Goal: Task Accomplishment & Management: Use online tool/utility

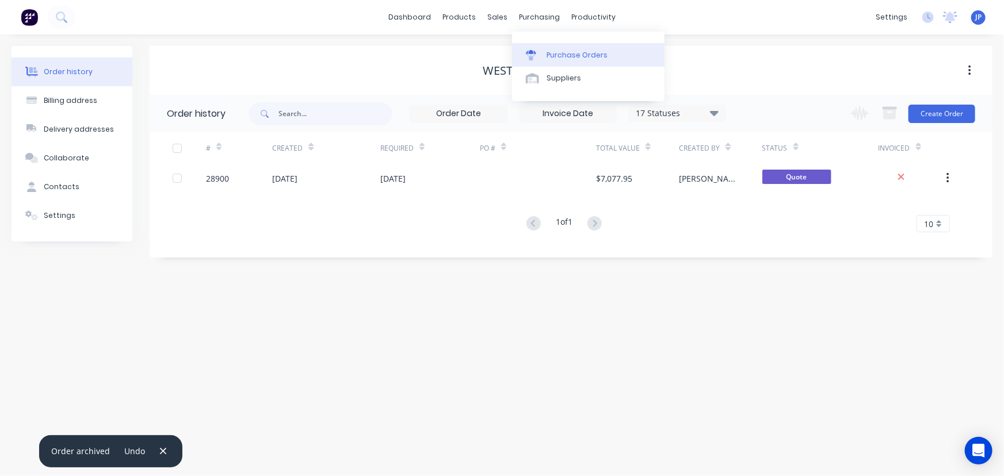
click at [553, 52] on div "Purchase Orders" at bounding box center [577, 55] width 61 height 10
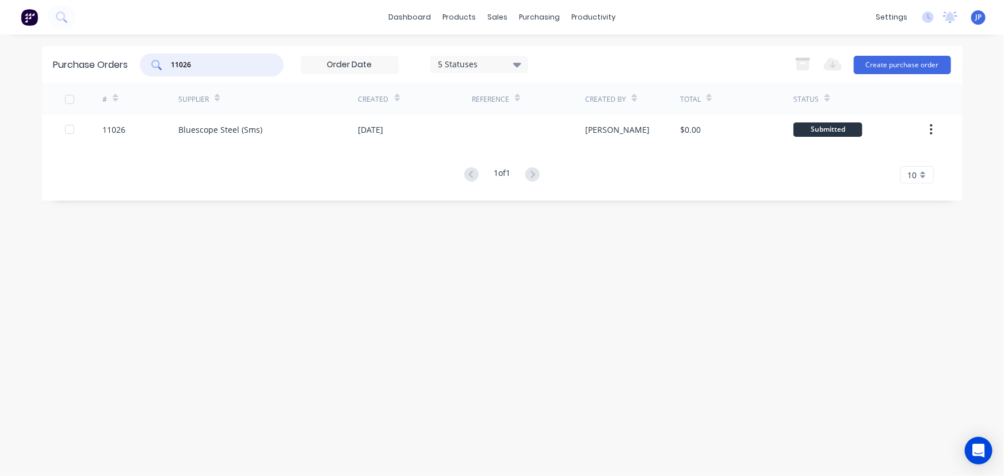
drag, startPoint x: 198, startPoint y: 68, endPoint x: 148, endPoint y: 66, distance: 50.1
click at [148, 66] on div "11026" at bounding box center [212, 65] width 144 height 23
type input "10767"
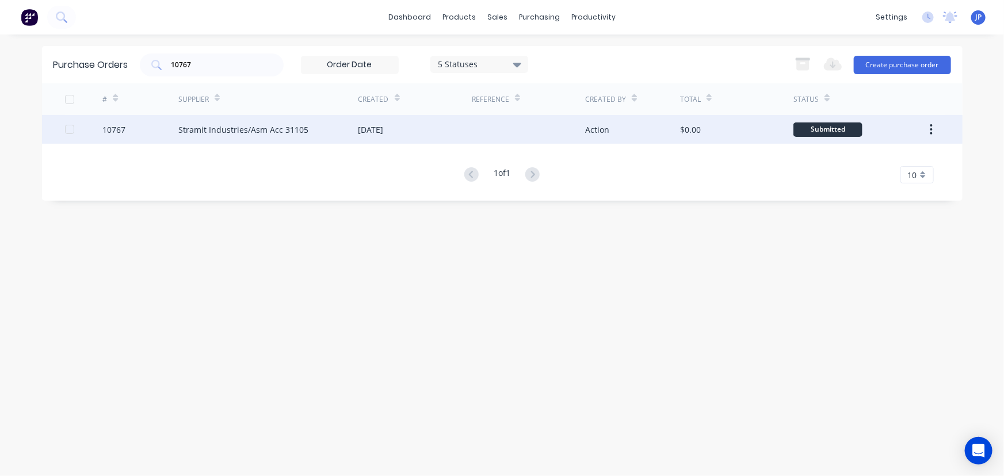
click at [239, 131] on div "Stramit Industries/Asm Acc 31105" at bounding box center [243, 130] width 130 height 12
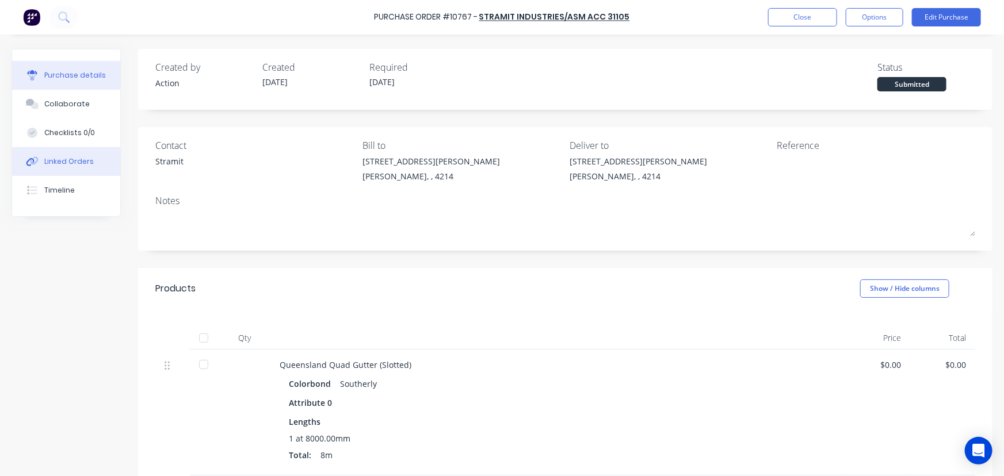
click at [92, 161] on button "Linked Orders" at bounding box center [66, 161] width 108 height 29
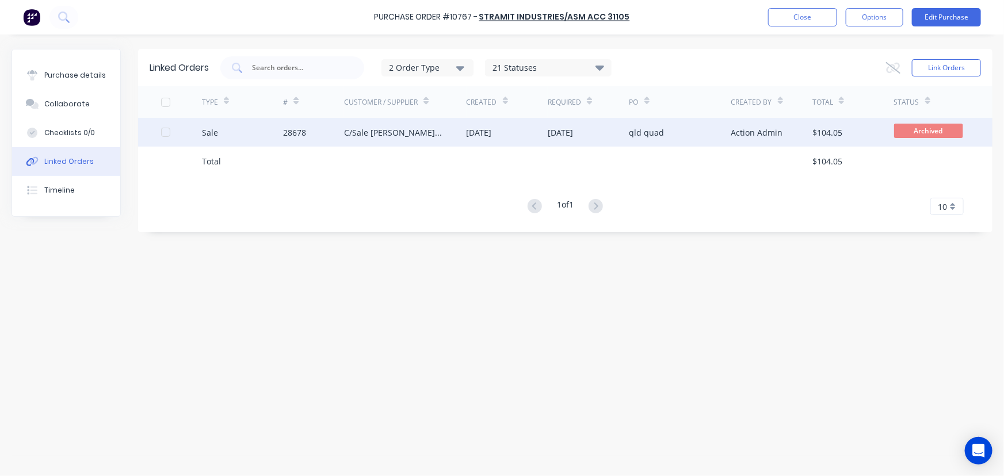
click at [328, 127] on div "28678" at bounding box center [313, 132] width 61 height 29
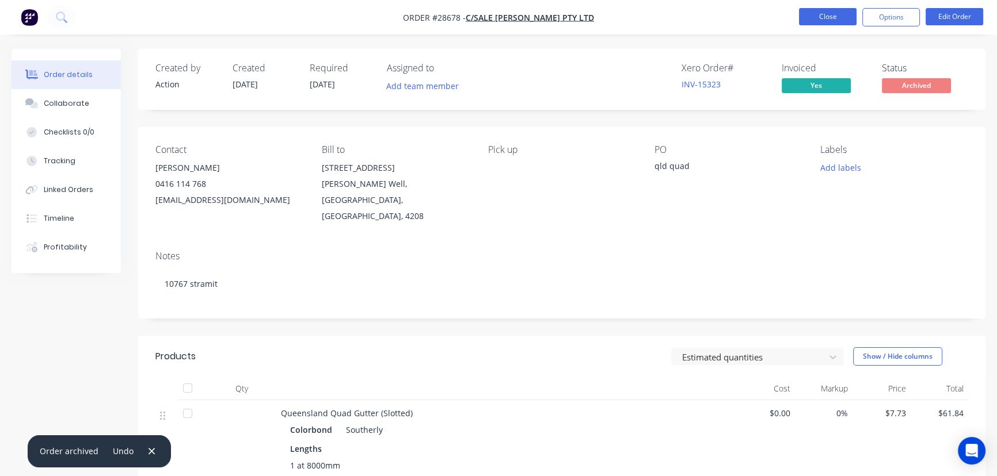
click at [801, 17] on button "Close" at bounding box center [828, 16] width 58 height 17
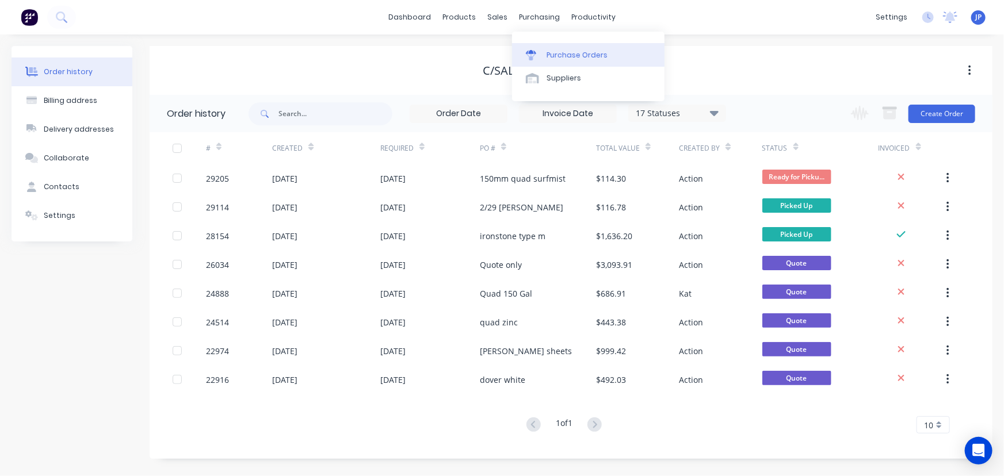
click at [543, 48] on link "Purchase Orders" at bounding box center [588, 54] width 152 height 23
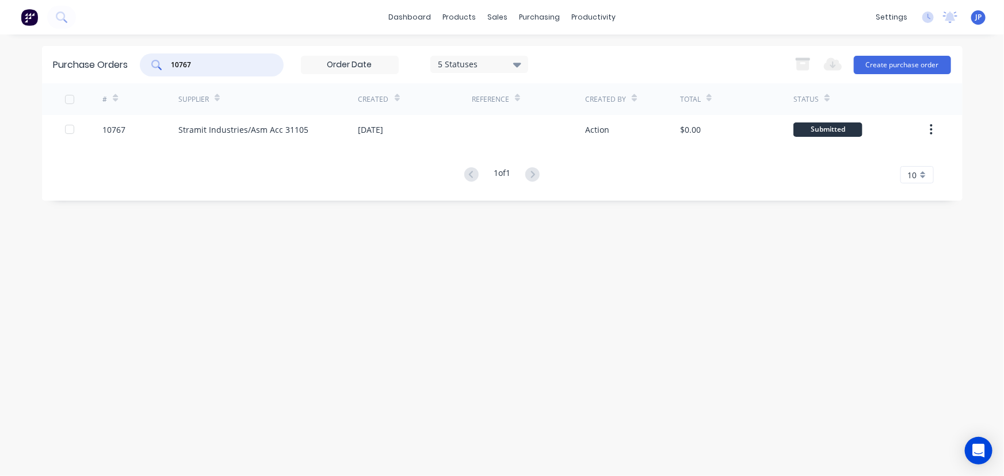
drag, startPoint x: 211, startPoint y: 69, endPoint x: 155, endPoint y: 69, distance: 55.2
click at [155, 69] on div "10767" at bounding box center [212, 65] width 144 height 23
type input "10780"
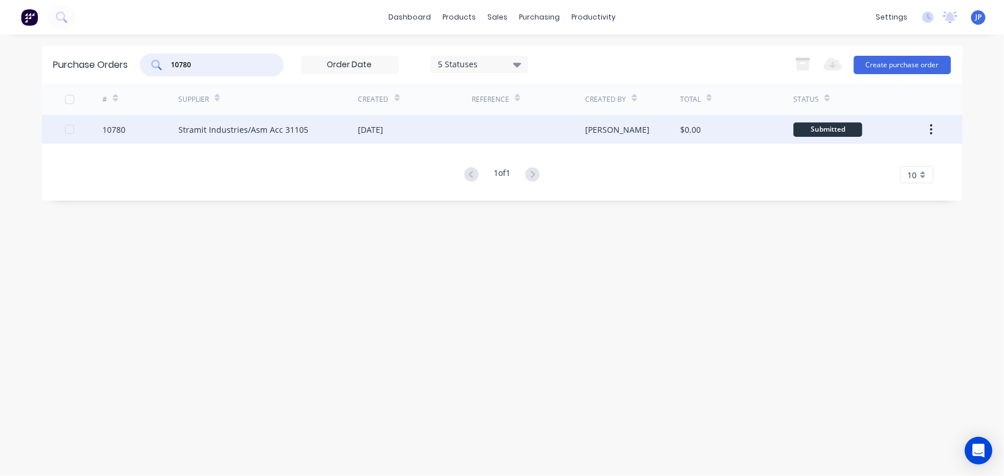
click at [208, 129] on div "Stramit Industries/Asm Acc 31105" at bounding box center [243, 130] width 130 height 12
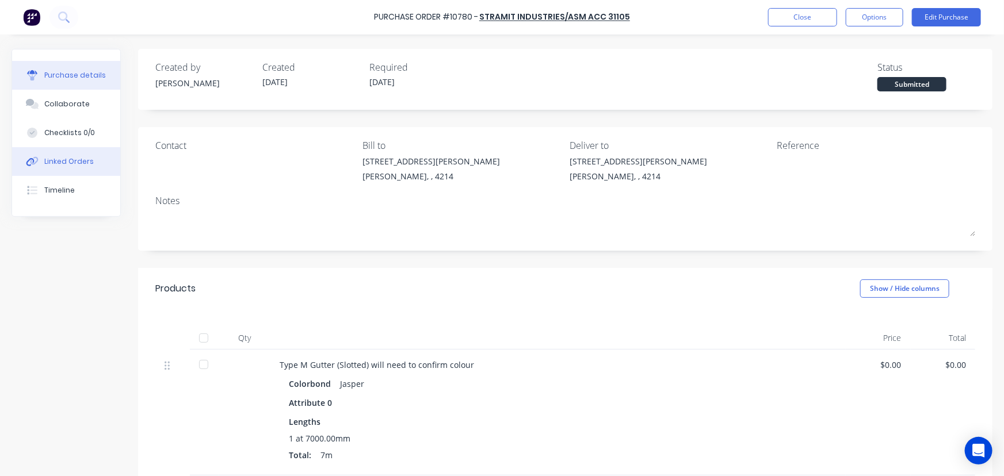
click at [93, 161] on button "Linked Orders" at bounding box center [66, 161] width 108 height 29
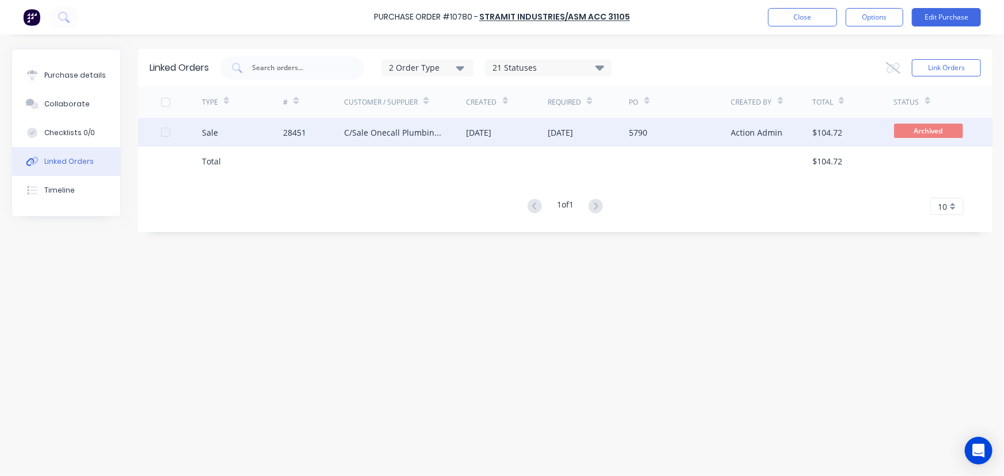
click at [410, 132] on div "C/Sale Onecall Plumbing Pty Ltd" at bounding box center [393, 133] width 99 height 12
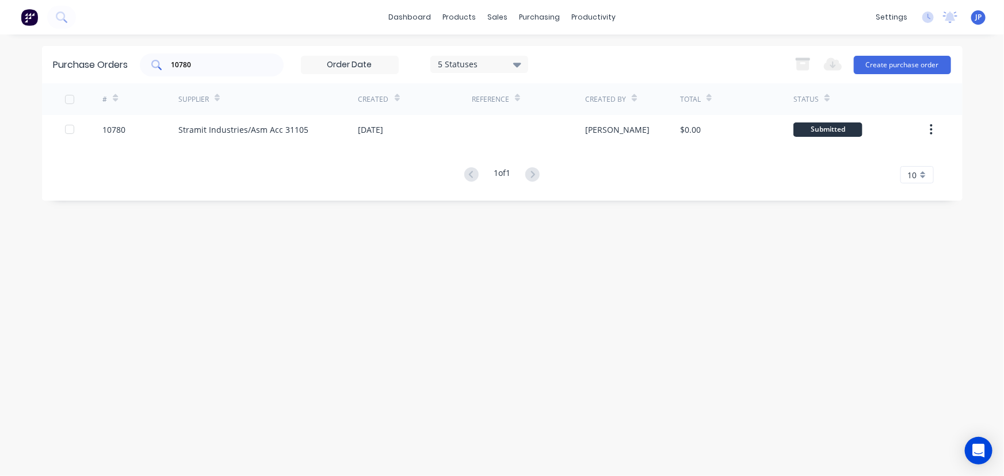
drag, startPoint x: 203, startPoint y: 71, endPoint x: 163, endPoint y: 70, distance: 39.2
click at [163, 70] on div "10780" at bounding box center [212, 65] width 144 height 23
drag, startPoint x: 197, startPoint y: 63, endPoint x: 158, endPoint y: 61, distance: 39.2
click at [158, 61] on div "10780" at bounding box center [212, 65] width 144 height 23
type input "10846"
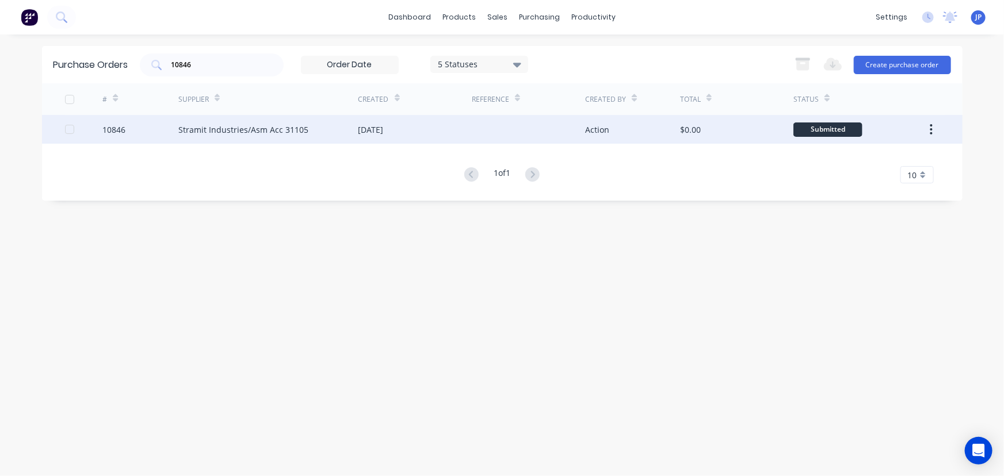
click at [198, 130] on div "Stramit Industries/Asm Acc 31105" at bounding box center [243, 130] width 130 height 12
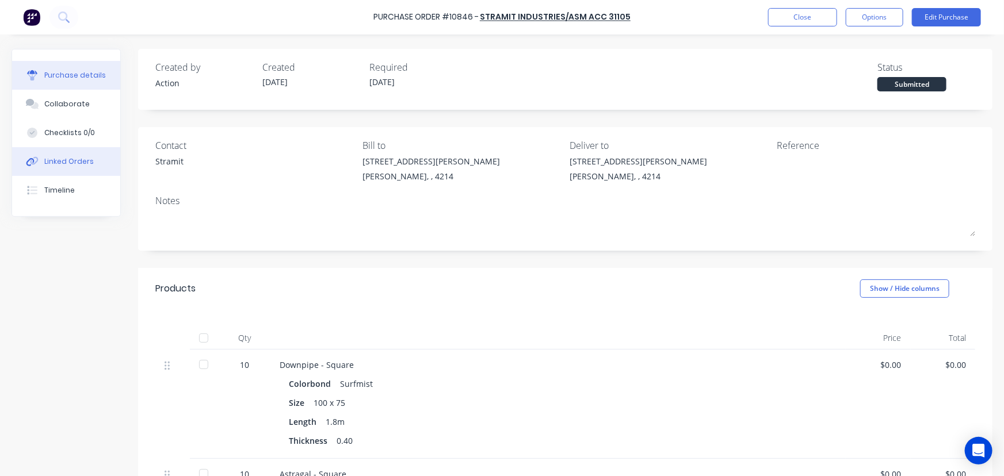
click at [87, 160] on div "Linked Orders" at bounding box center [68, 161] width 49 height 10
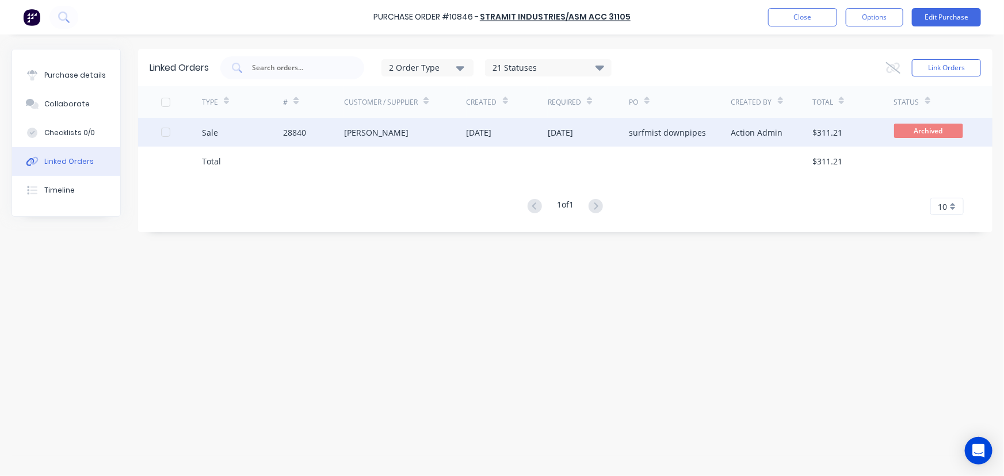
click at [295, 130] on div "28840" at bounding box center [294, 133] width 23 height 12
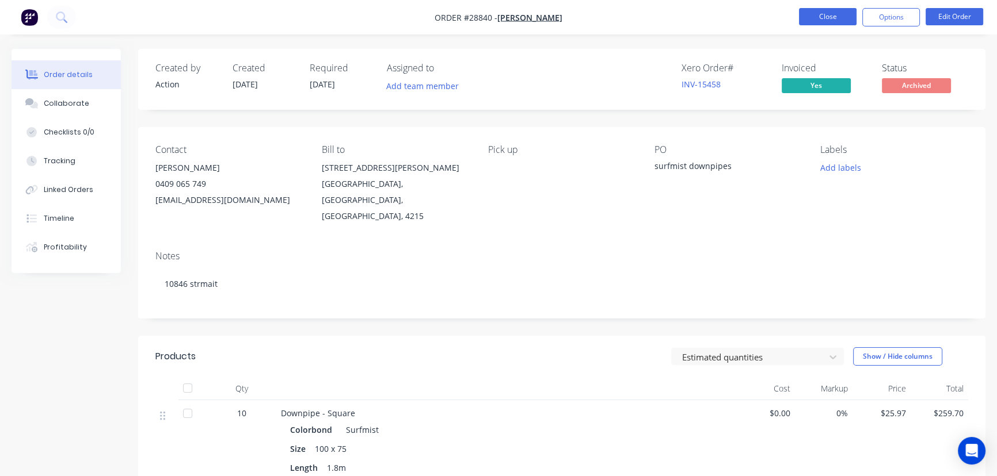
click at [819, 20] on button "Close" at bounding box center [828, 16] width 58 height 17
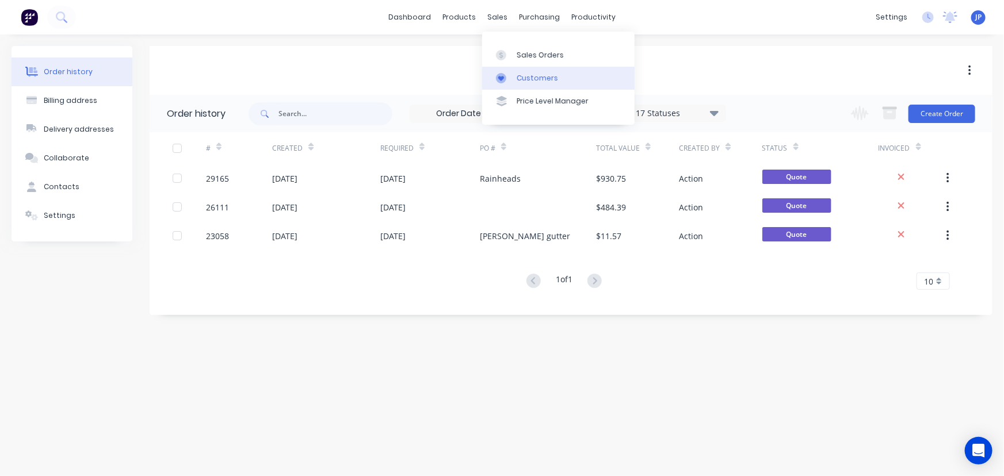
click at [520, 77] on div "Customers" at bounding box center [537, 78] width 41 height 10
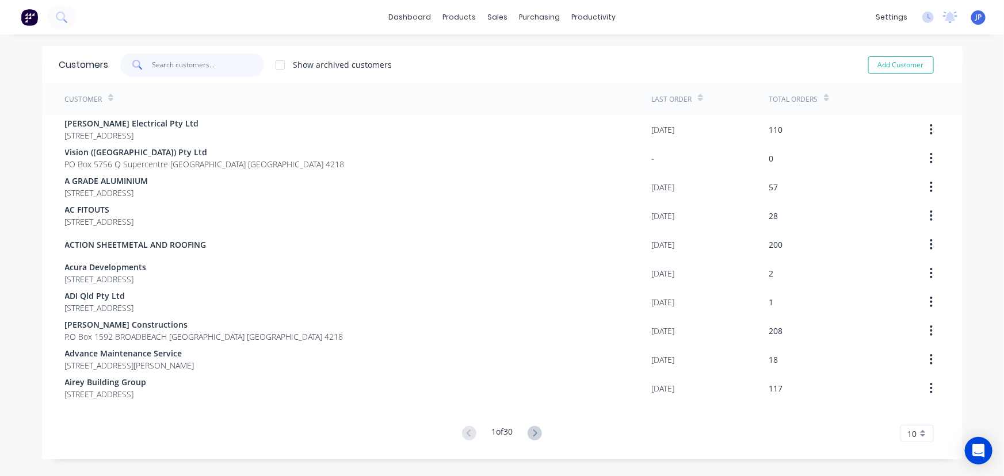
click at [162, 67] on input "text" at bounding box center [208, 65] width 112 height 23
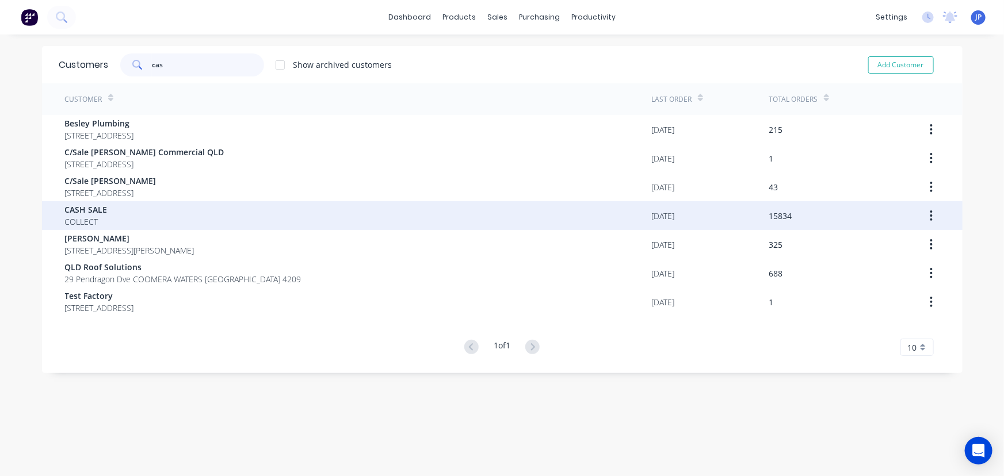
type input "cas"
click at [143, 217] on div "CASH SALE COLLECT" at bounding box center [358, 215] width 587 height 29
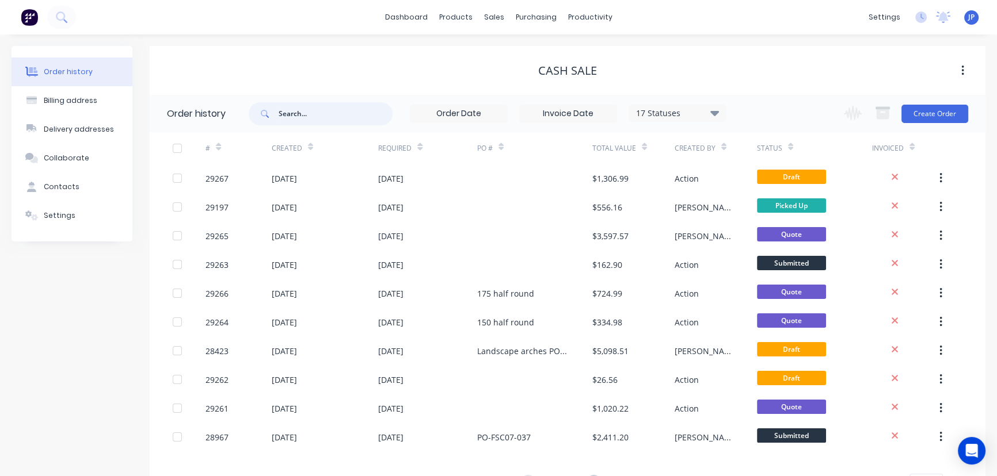
click at [312, 111] on input "text" at bounding box center [335, 113] width 114 height 23
type input "29263"
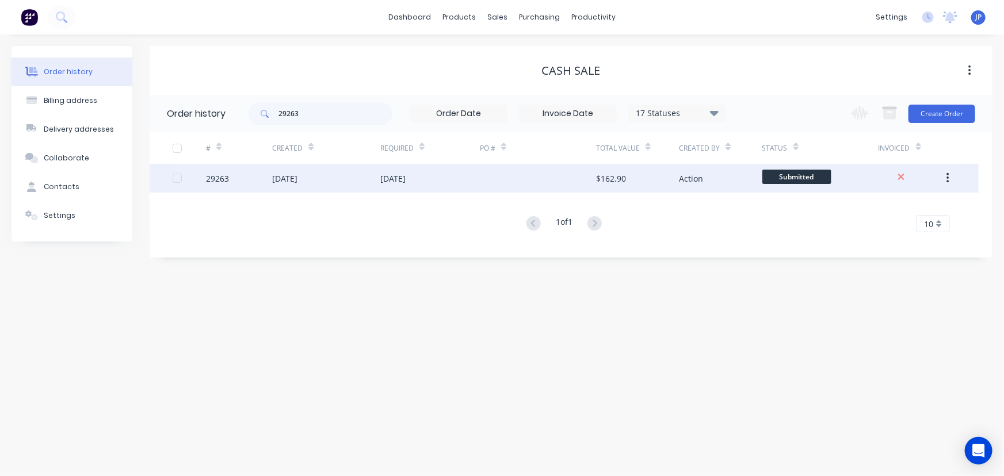
click at [292, 181] on div "[DATE]" at bounding box center [284, 179] width 25 height 12
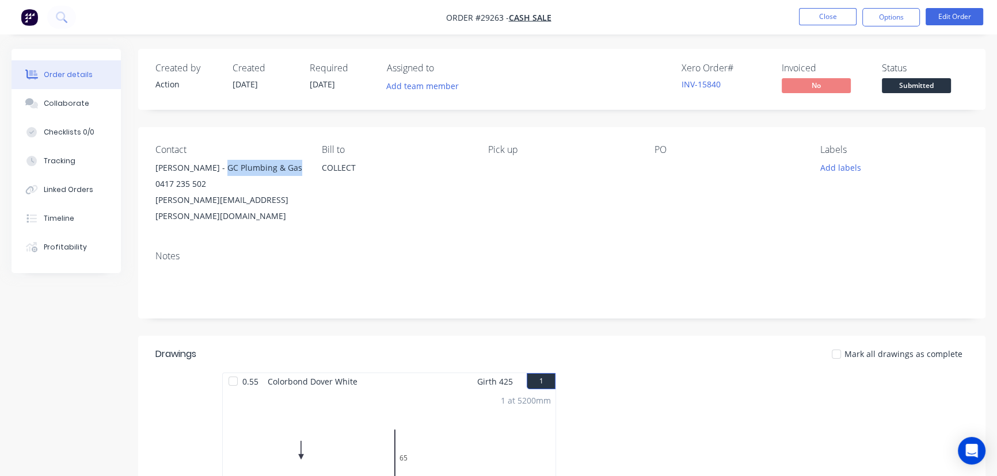
drag, startPoint x: 293, startPoint y: 171, endPoint x: 213, endPoint y: 172, distance: 79.4
click at [213, 172] on div "[PERSON_NAME] - GC Plumbing & Gas" at bounding box center [229, 168] width 148 height 16
copy div "GC Plumbing & Gas"
click at [887, 21] on button "Options" at bounding box center [891, 17] width 58 height 18
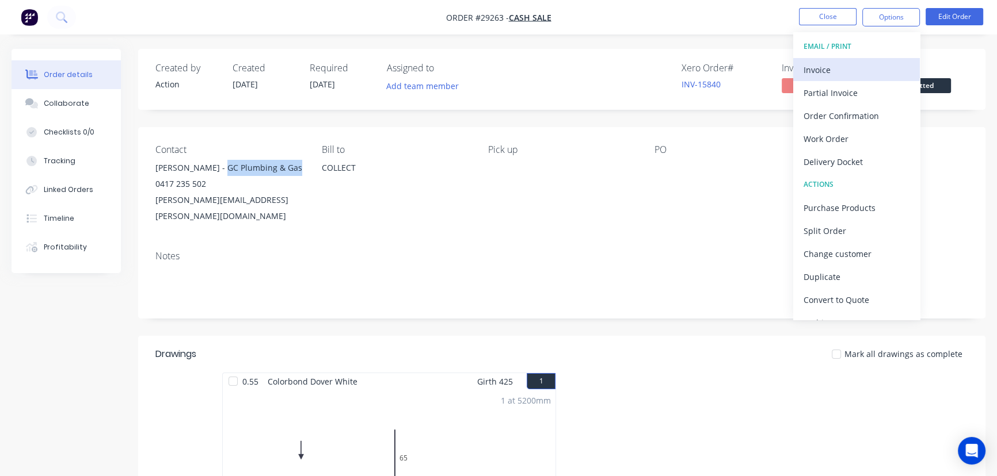
click at [845, 73] on div "Invoice" at bounding box center [856, 70] width 106 height 17
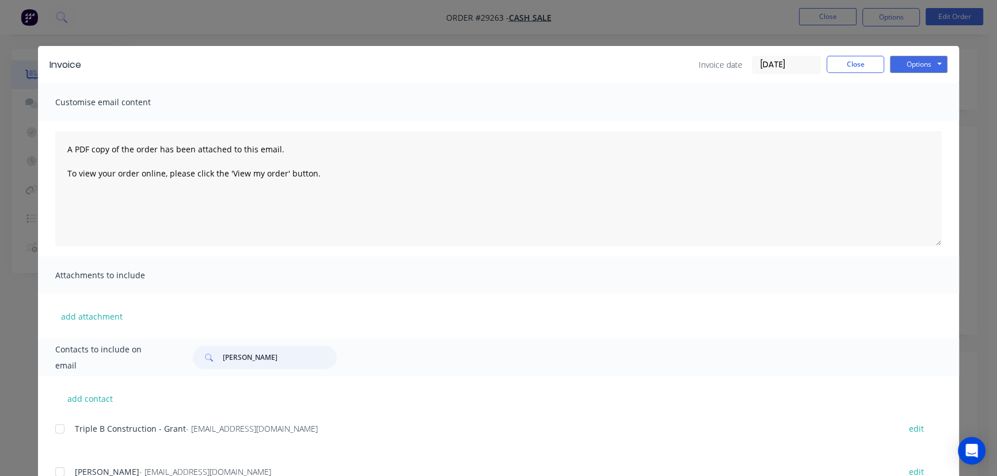
drag, startPoint x: 254, startPoint y: 363, endPoint x: 207, endPoint y: 364, distance: 46.6
click at [207, 364] on div "[PERSON_NAME]" at bounding box center [265, 357] width 144 height 23
paste input "GC Plumbing & Gas"
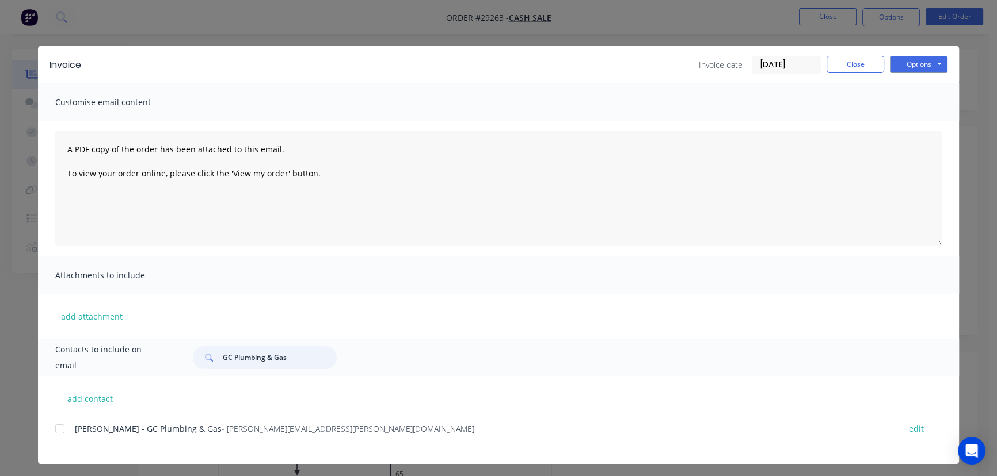
type input "GC Plumbing & Gas"
drag, startPoint x: 296, startPoint y: 432, endPoint x: 130, endPoint y: 446, distance: 166.9
click at [130, 446] on div "[PERSON_NAME] - GC Plumbing & Gas - [PERSON_NAME][EMAIL_ADDRESS][PERSON_NAME][D…" at bounding box center [506, 435] width 903 height 29
copy div "GC Plumbing & Gas - [PERSON_NAME][EMAIL_ADDRESS][PERSON_NAME][DOMAIN_NAME]"
click at [896, 64] on button "Options" at bounding box center [919, 64] width 58 height 17
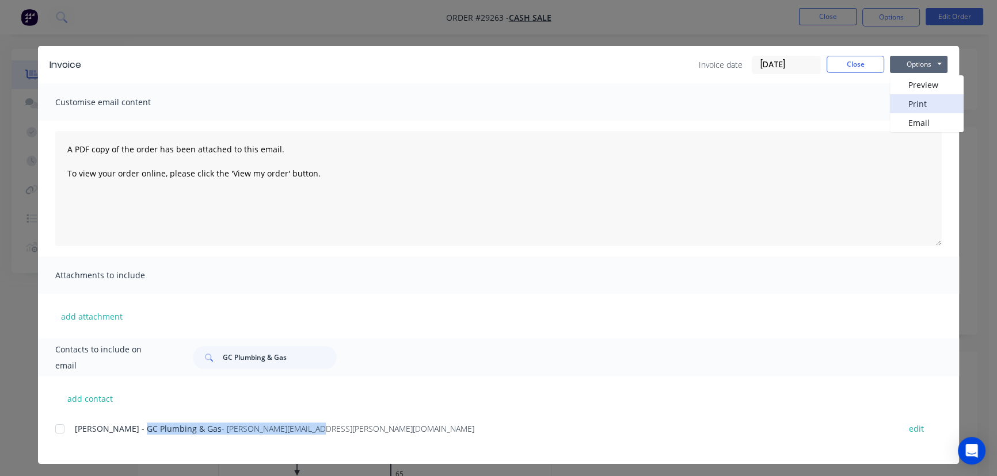
click at [903, 105] on button "Print" at bounding box center [927, 103] width 74 height 19
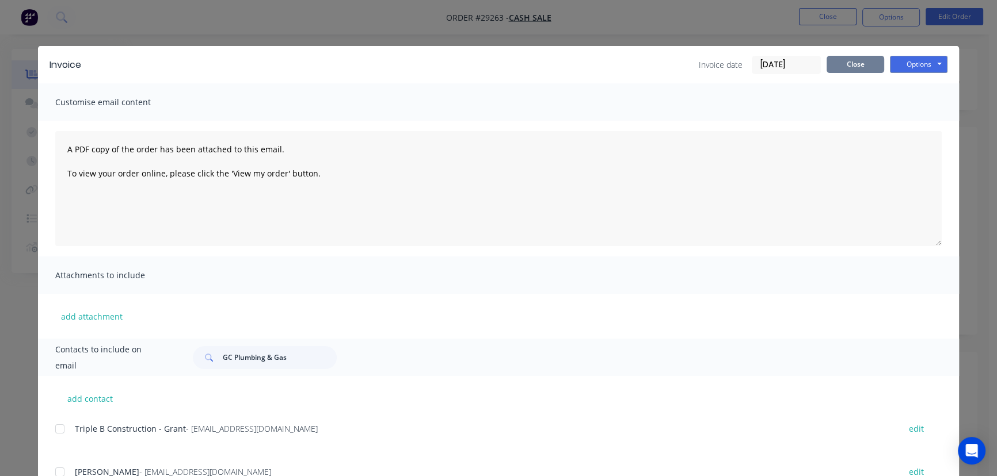
click at [845, 68] on button "Close" at bounding box center [855, 64] width 58 height 17
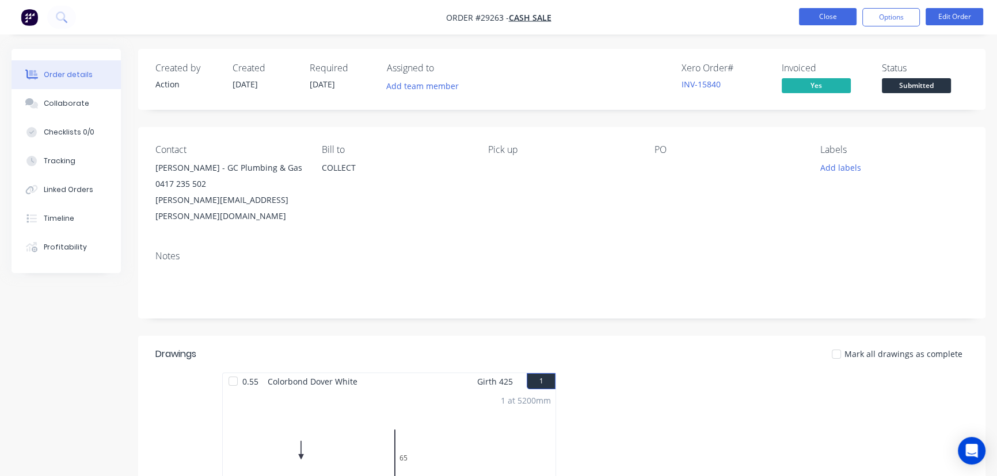
click at [824, 19] on button "Close" at bounding box center [828, 16] width 58 height 17
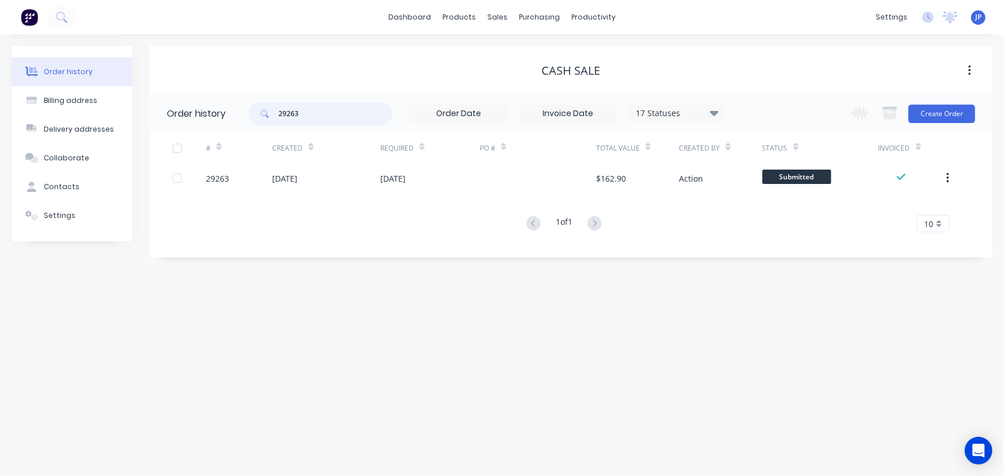
drag, startPoint x: 314, startPoint y: 114, endPoint x: 257, endPoint y: 112, distance: 57.0
click at [257, 112] on div "29263" at bounding box center [321, 113] width 144 height 23
type input "29259"
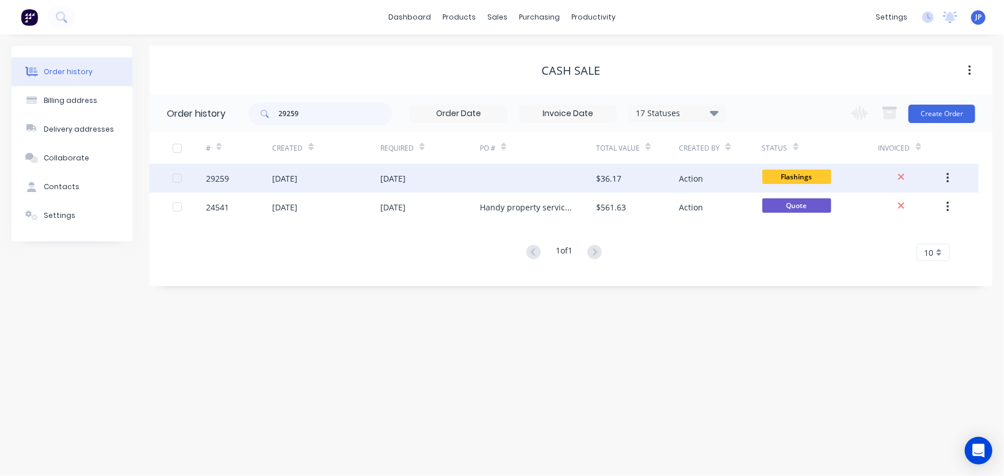
click at [275, 181] on div "[DATE]" at bounding box center [284, 179] width 25 height 12
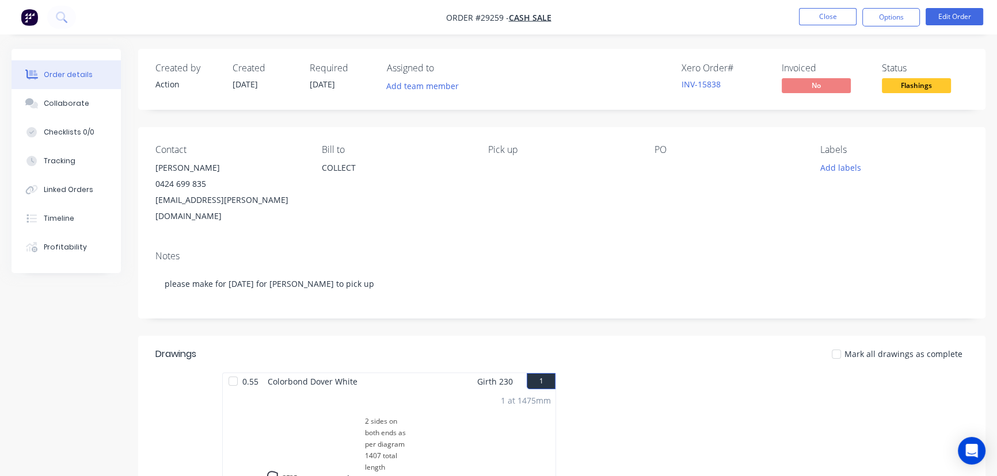
drag, startPoint x: 233, startPoint y: 168, endPoint x: 146, endPoint y: 174, distance: 87.1
click at [146, 174] on div "Contact [PERSON_NAME] 0424 699 835 [EMAIL_ADDRESS][PERSON_NAME][DOMAIN_NAME] [P…" at bounding box center [561, 184] width 847 height 114
copy div "[PERSON_NAME]"
click at [880, 22] on button "Options" at bounding box center [891, 17] width 58 height 18
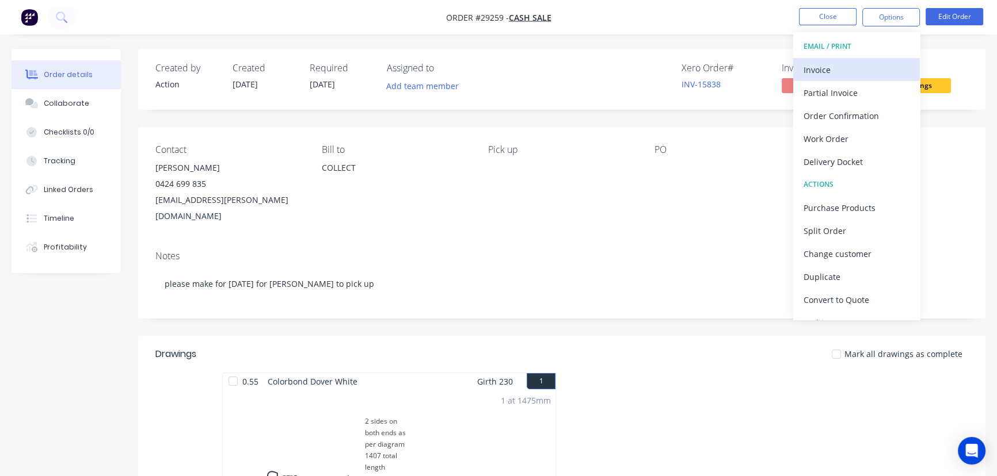
click at [827, 68] on div "Invoice" at bounding box center [856, 70] width 106 height 17
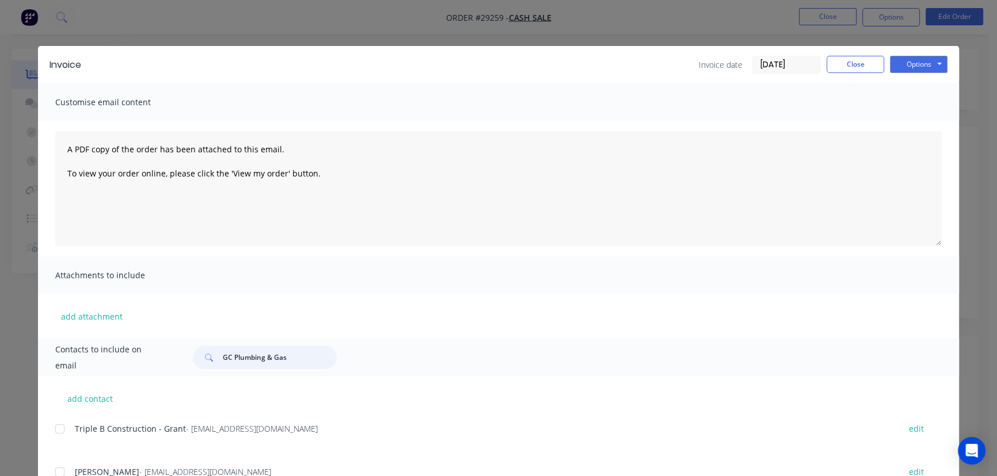
drag, startPoint x: 291, startPoint y: 360, endPoint x: 213, endPoint y: 365, distance: 78.4
click at [213, 365] on div "GC Plumbing & Gas" at bounding box center [265, 357] width 144 height 23
paste input "[PERSON_NAME]"
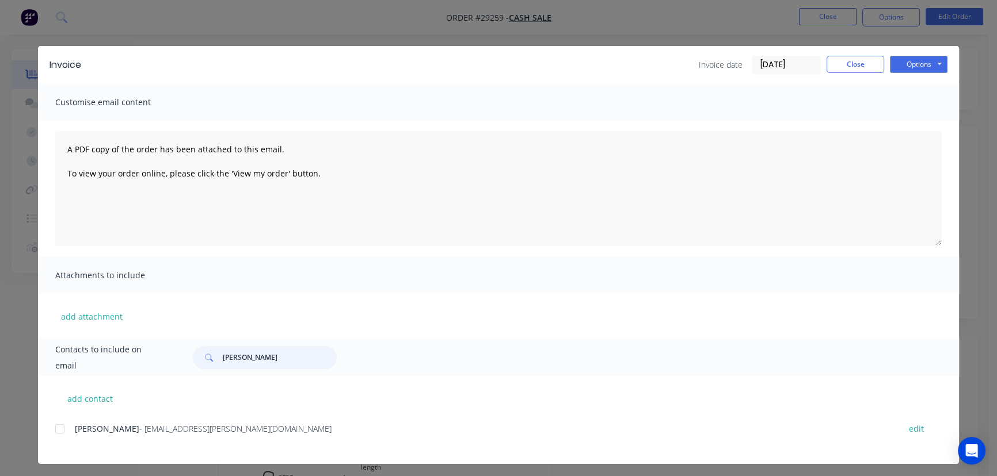
type input "[PERSON_NAME]"
drag, startPoint x: 263, startPoint y: 435, endPoint x: 53, endPoint y: 449, distance: 210.5
click at [55, 449] on div "Michael Smallbone - [EMAIL_ADDRESS][PERSON_NAME][DOMAIN_NAME] edit" at bounding box center [506, 435] width 903 height 29
copy div "Michael Smallbone - [EMAIL_ADDRESS][PERSON_NAME][DOMAIN_NAME]"
click at [902, 66] on button "Options" at bounding box center [919, 64] width 58 height 17
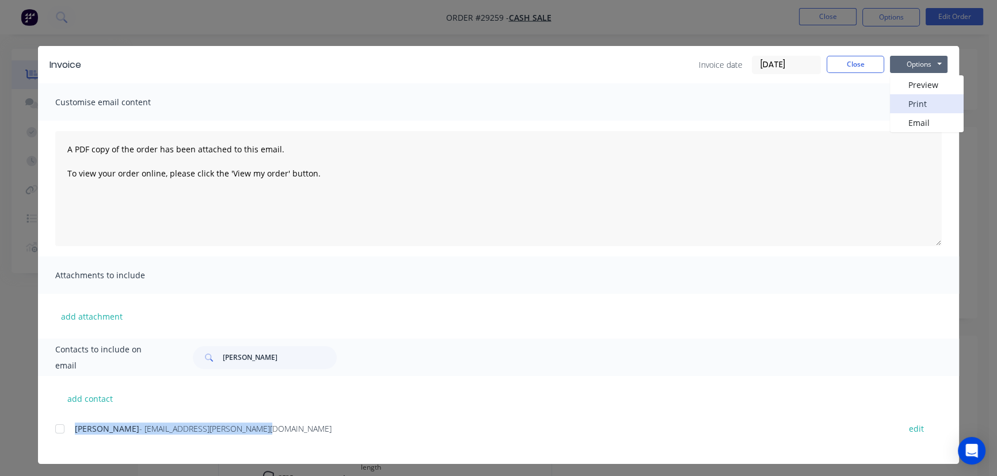
click at [902, 99] on button "Print" at bounding box center [927, 103] width 74 height 19
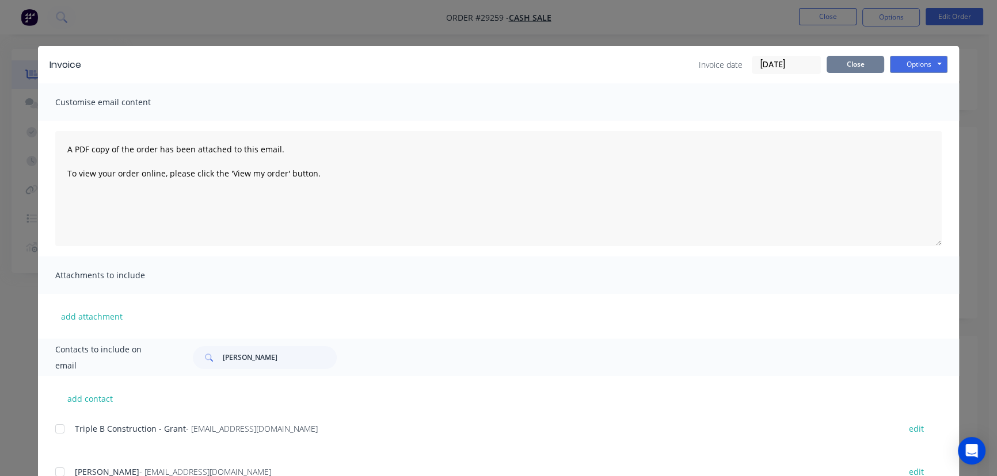
click at [849, 68] on button "Close" at bounding box center [855, 64] width 58 height 17
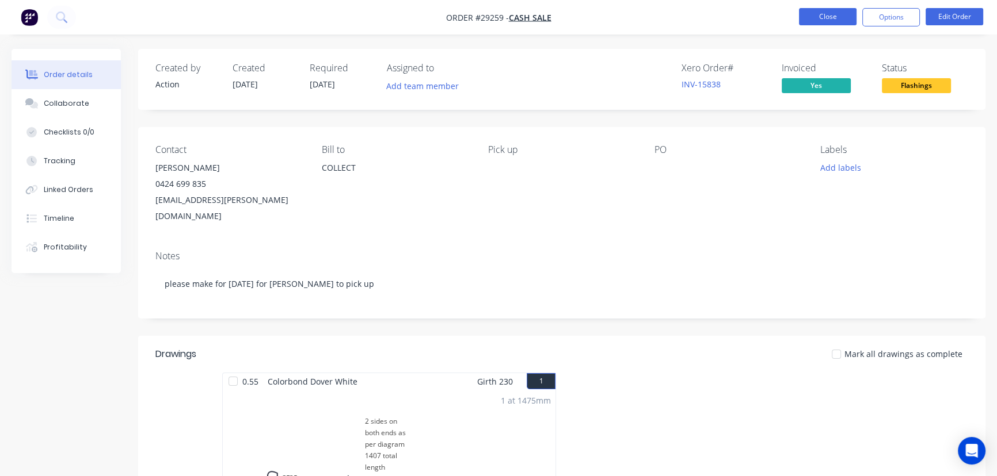
click at [822, 20] on button "Close" at bounding box center [828, 16] width 58 height 17
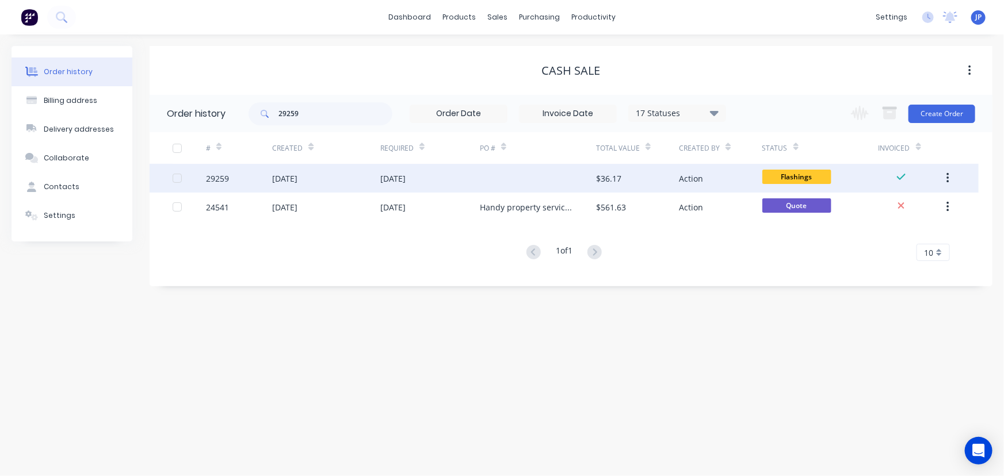
click at [291, 182] on div "[DATE]" at bounding box center [284, 179] width 25 height 12
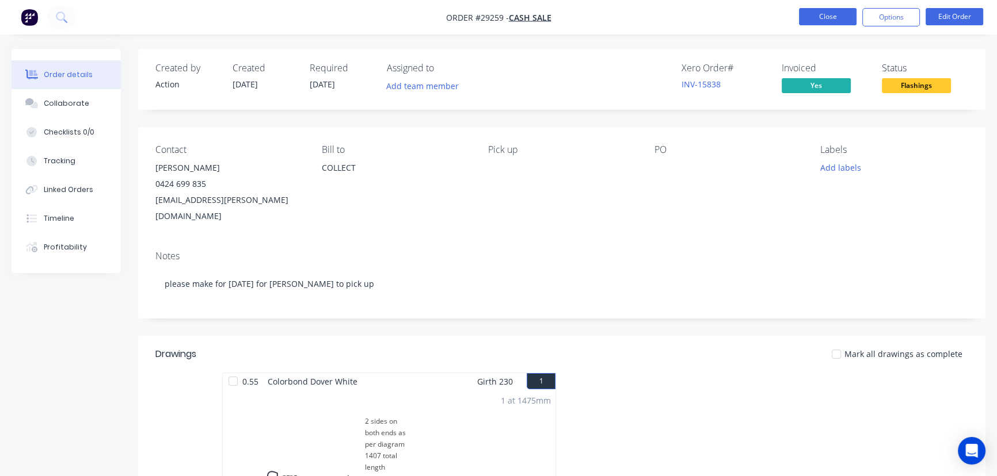
click at [824, 14] on button "Close" at bounding box center [828, 16] width 58 height 17
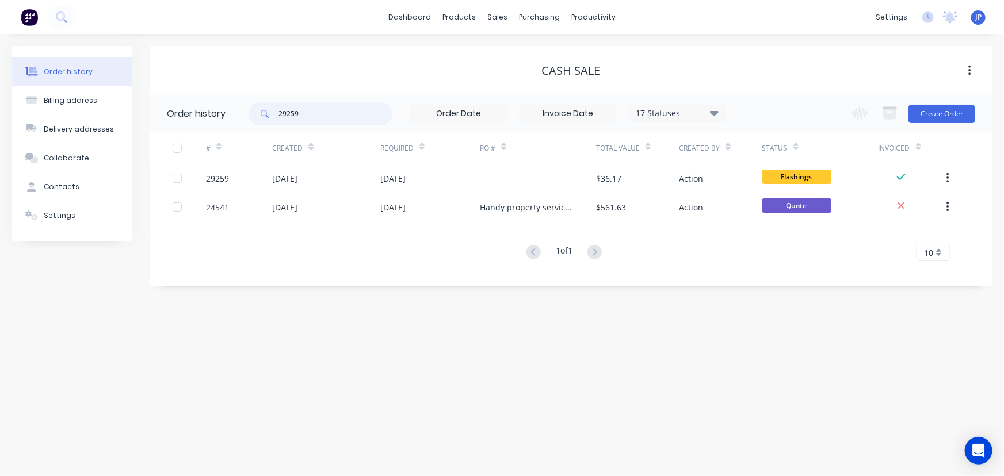
drag, startPoint x: 312, startPoint y: 114, endPoint x: 277, endPoint y: 114, distance: 35.1
click at [277, 114] on div "29259" at bounding box center [321, 113] width 144 height 23
type input "GC Property"
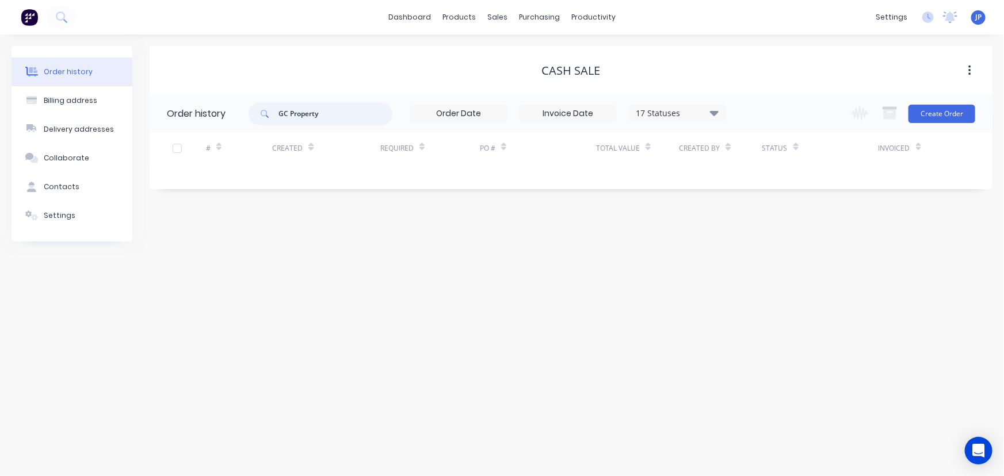
drag, startPoint x: 326, startPoint y: 115, endPoint x: 270, endPoint y: 115, distance: 55.8
click at [270, 115] on div "GC Property" at bounding box center [321, 113] width 144 height 23
type input "29263"
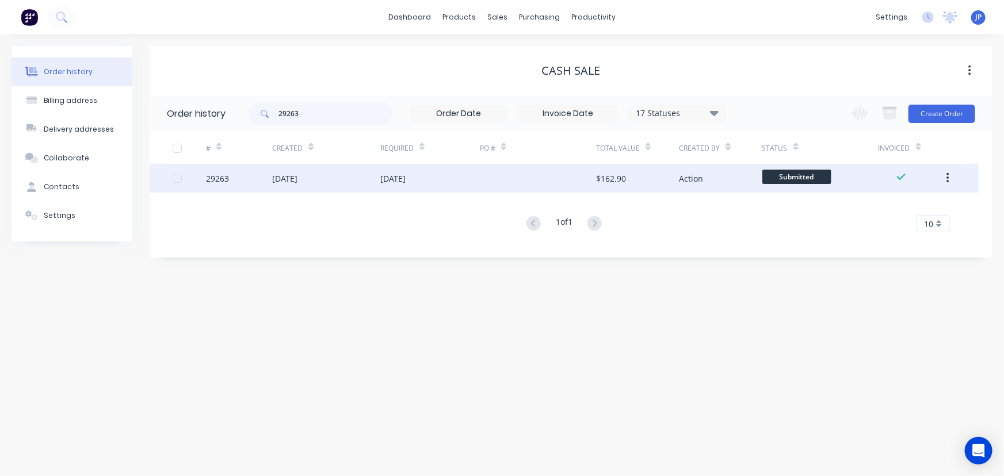
click at [284, 181] on div "[DATE]" at bounding box center [284, 179] width 25 height 12
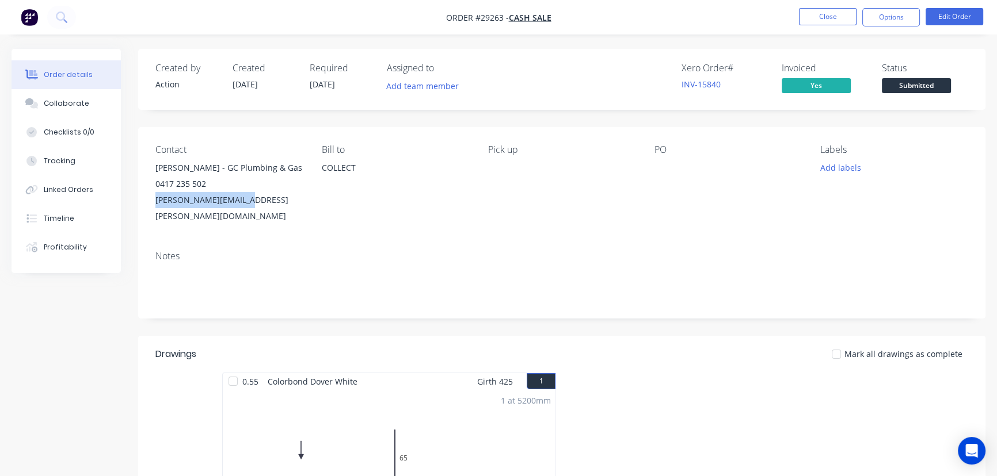
drag, startPoint x: 248, startPoint y: 203, endPoint x: 157, endPoint y: 205, distance: 91.0
click at [157, 205] on div "[PERSON_NAME][EMAIL_ADDRESS][PERSON_NAME][DOMAIN_NAME]" at bounding box center [229, 208] width 148 height 32
copy div "[PERSON_NAME][EMAIL_ADDRESS][PERSON_NAME][DOMAIN_NAME]"
click at [832, 14] on button "Close" at bounding box center [828, 16] width 58 height 17
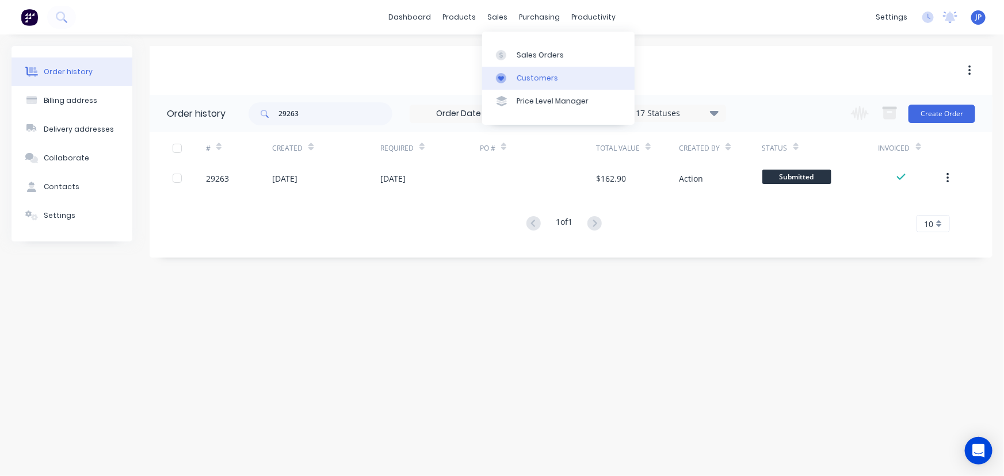
click at [511, 77] on div at bounding box center [504, 78] width 17 height 10
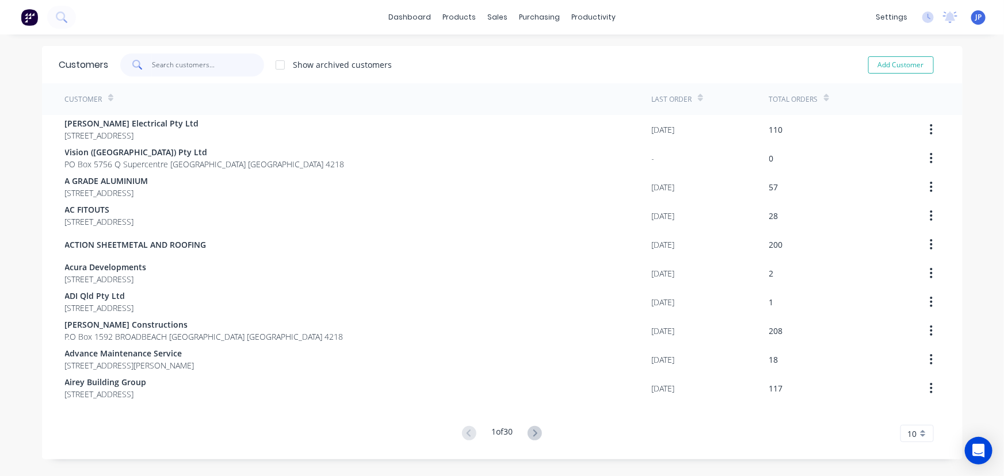
click at [195, 67] on input "text" at bounding box center [208, 65] width 112 height 23
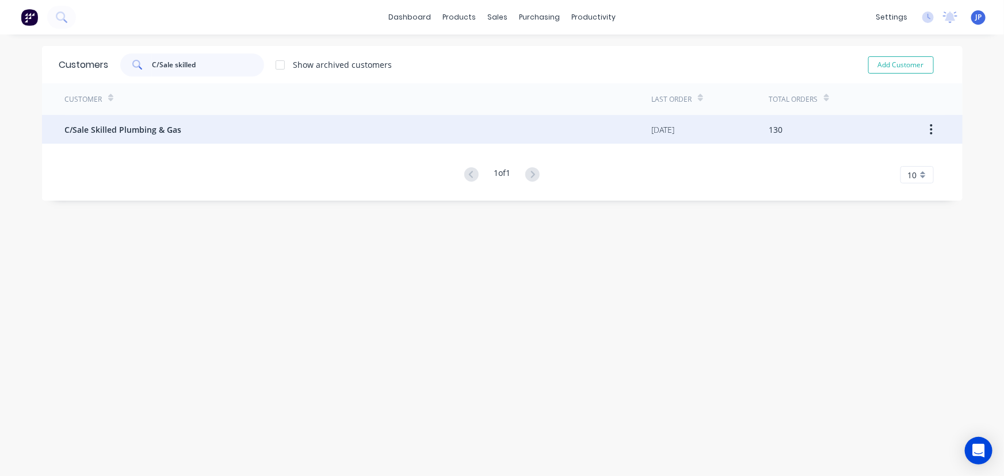
type input "C/Sale skilled"
click at [111, 128] on span "C/Sale Skilled Plumbing & Gas" at bounding box center [123, 130] width 117 height 12
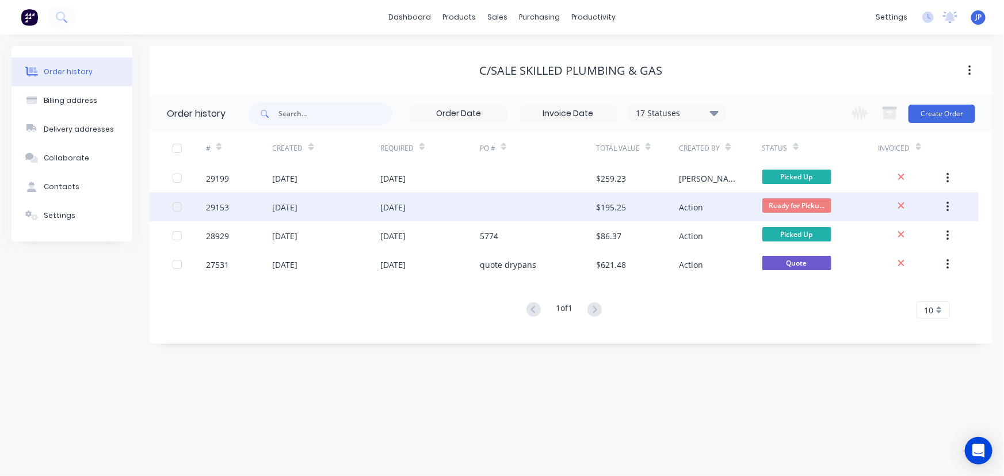
click at [379, 213] on div "[DATE]" at bounding box center [326, 207] width 108 height 29
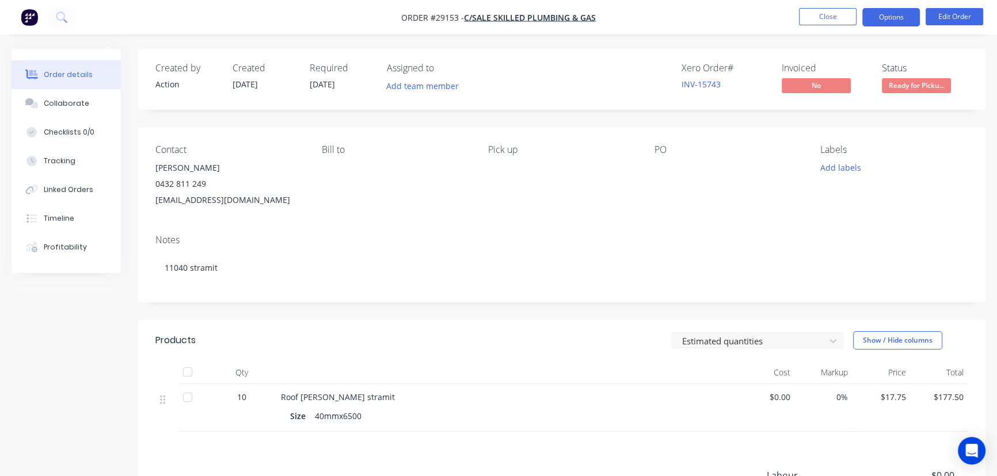
click at [878, 23] on button "Options" at bounding box center [891, 17] width 58 height 18
click at [416, 242] on div "Notes" at bounding box center [561, 240] width 812 height 11
click at [51, 101] on div "Collaborate" at bounding box center [66, 103] width 45 height 10
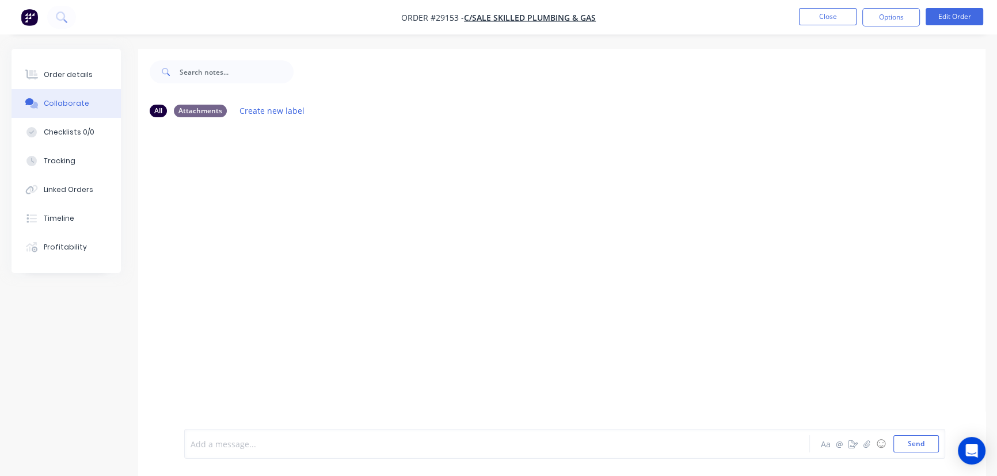
click at [201, 443] on div at bounding box center [471, 444] width 560 height 12
click at [898, 440] on button "Send" at bounding box center [915, 444] width 45 height 17
click at [817, 12] on button "Close" at bounding box center [828, 16] width 58 height 17
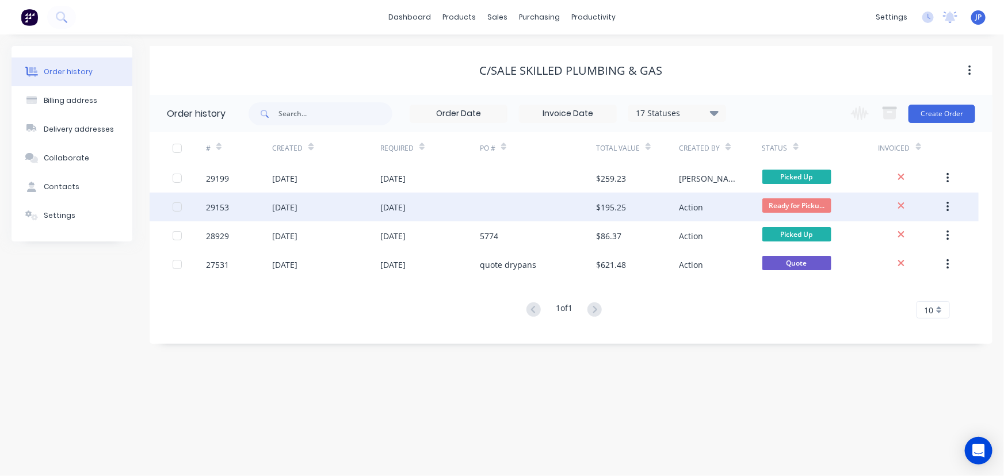
click at [950, 202] on button "button" at bounding box center [947, 207] width 27 height 21
click at [895, 238] on div "Archive" at bounding box center [906, 237] width 89 height 17
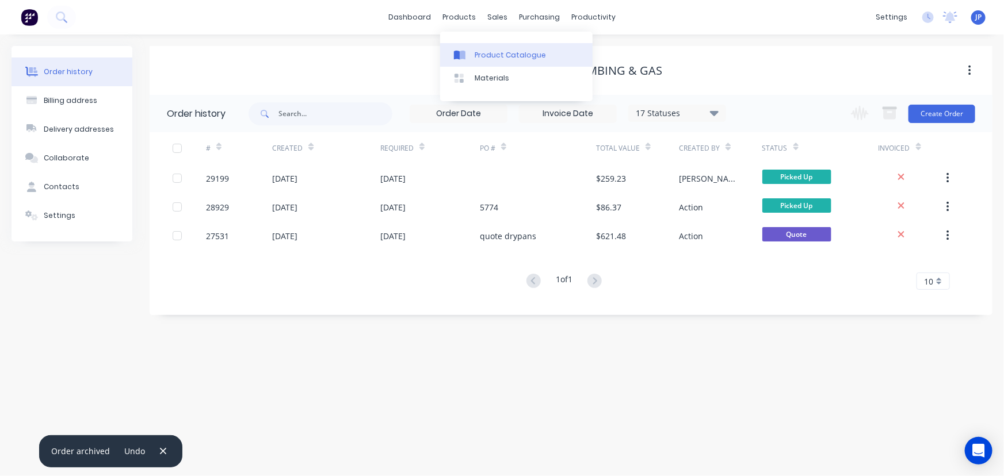
click at [482, 55] on div "Product Catalogue" at bounding box center [510, 55] width 71 height 10
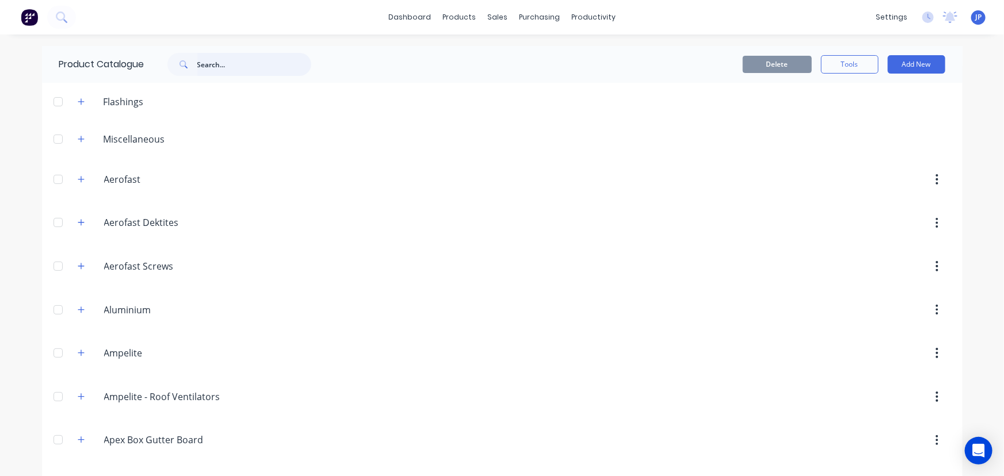
click at [240, 73] on input "text" at bounding box center [254, 64] width 114 height 23
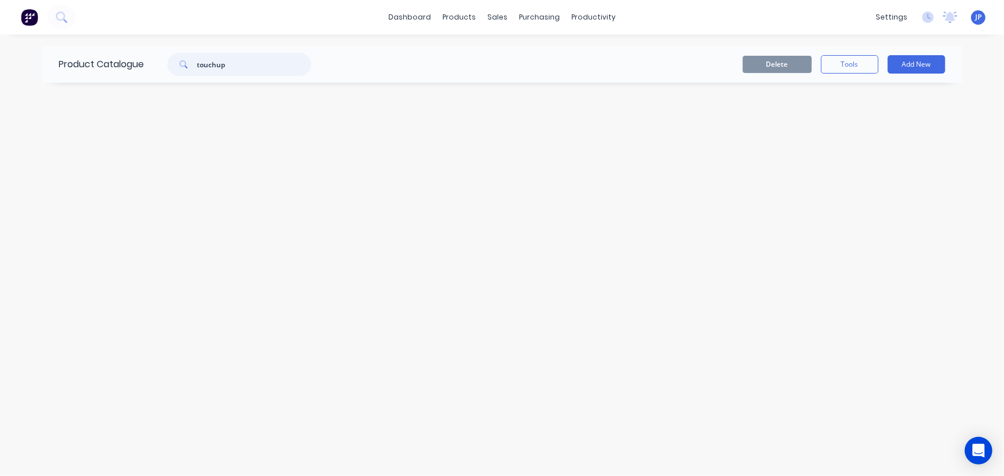
click at [217, 68] on input "touchup" at bounding box center [254, 64] width 114 height 23
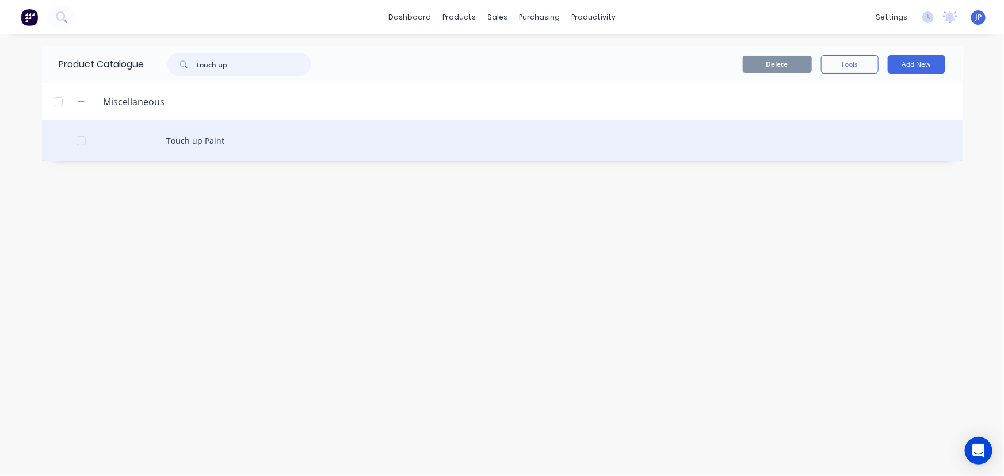
type input "touch up"
click at [211, 136] on div "Touch up Paint" at bounding box center [502, 140] width 921 height 41
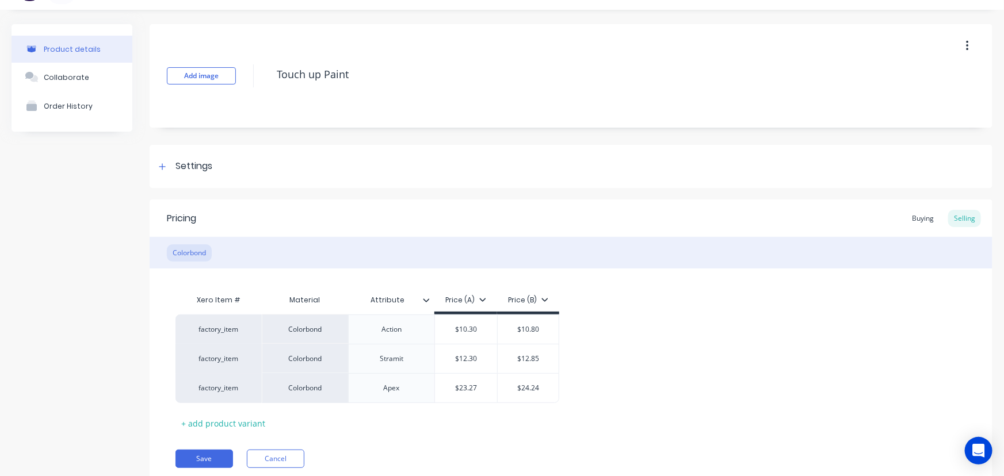
scroll to position [65, 0]
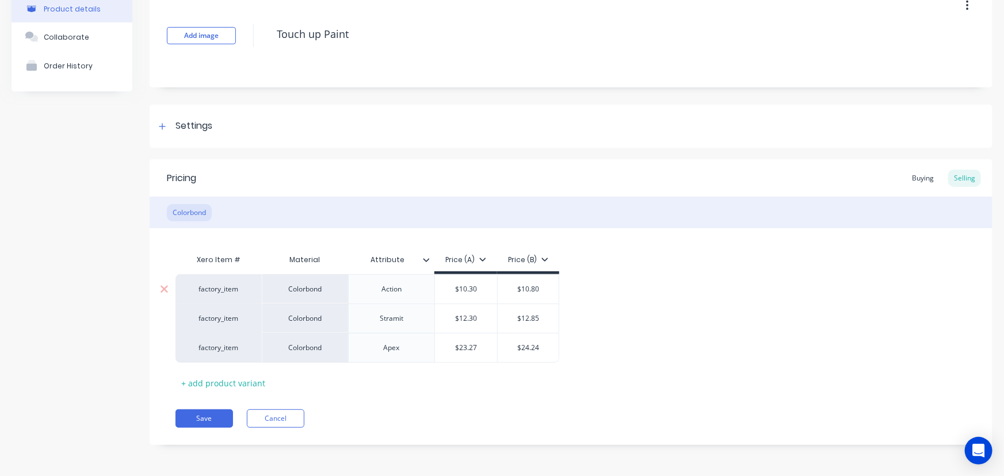
click at [379, 293] on div "Action" at bounding box center [392, 289] width 58 height 15
click at [321, 289] on div "Colorbond" at bounding box center [305, 288] width 86 height 29
type input "$10.80"
click at [531, 290] on input "$10.80" at bounding box center [529, 289] width 62 height 10
click at [536, 285] on input "$10.80" at bounding box center [529, 289] width 62 height 10
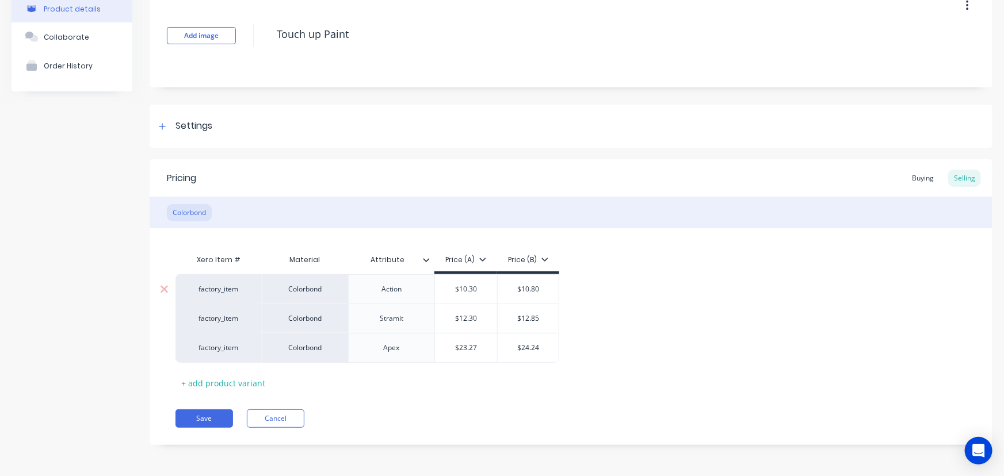
click at [404, 292] on div "Action" at bounding box center [392, 289] width 58 height 15
click at [331, 293] on div "Colorbond" at bounding box center [305, 288] width 86 height 29
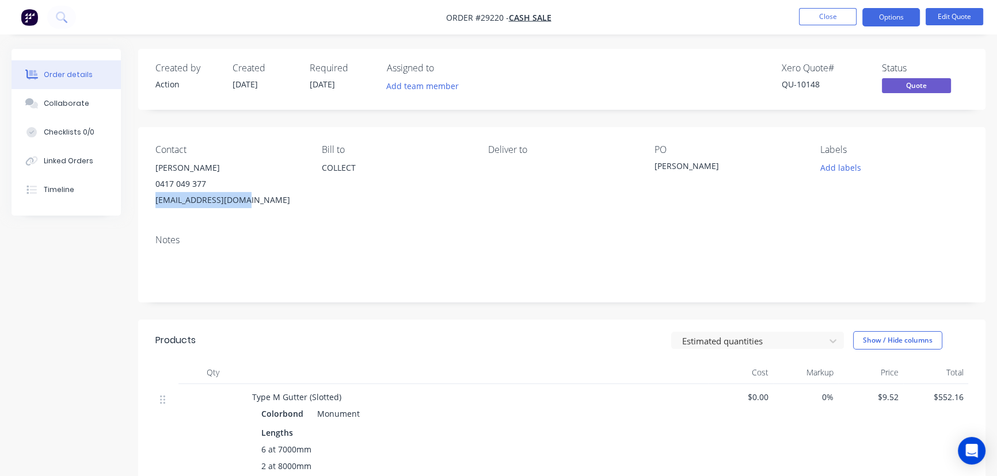
click at [814, 14] on button "Close" at bounding box center [828, 16] width 58 height 17
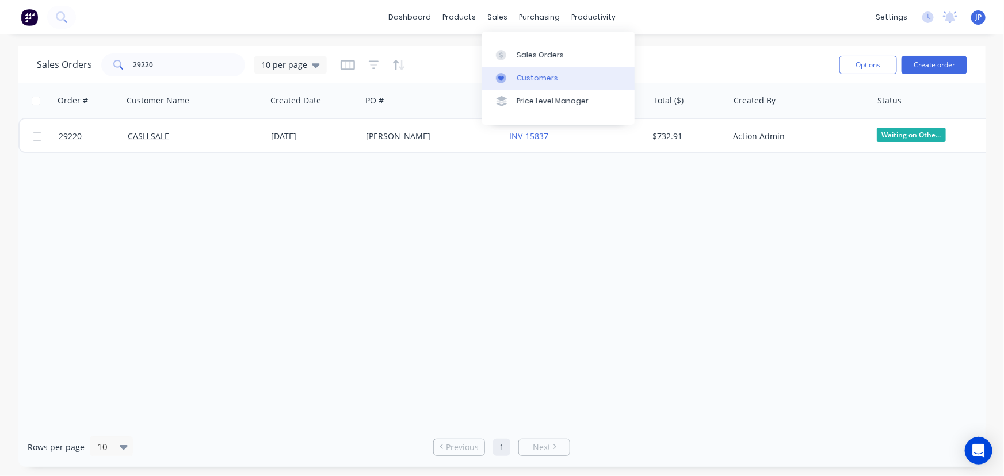
click at [525, 74] on div "Customers" at bounding box center [537, 78] width 41 height 10
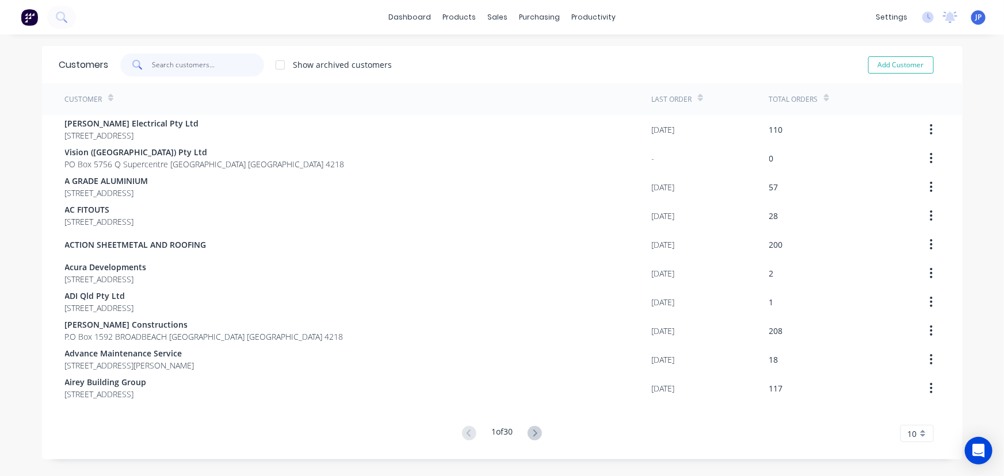
click at [155, 67] on input "text" at bounding box center [208, 65] width 112 height 23
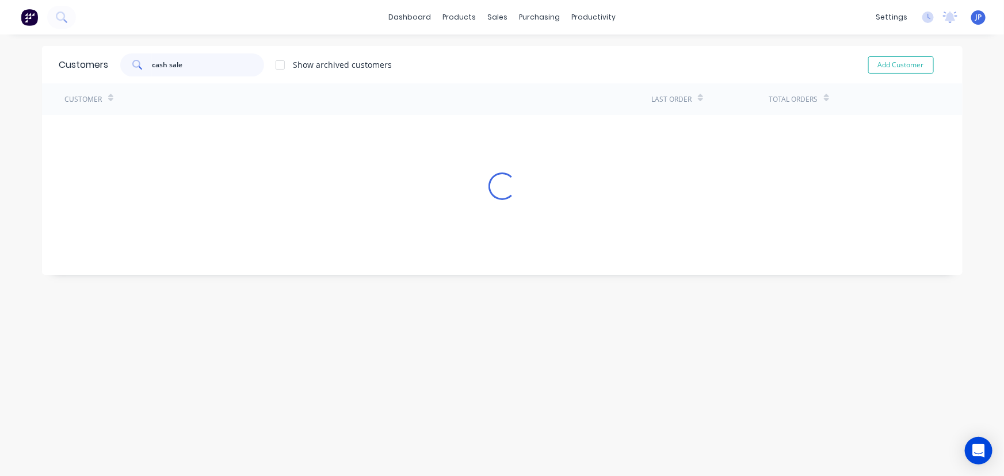
type input "cash sale"
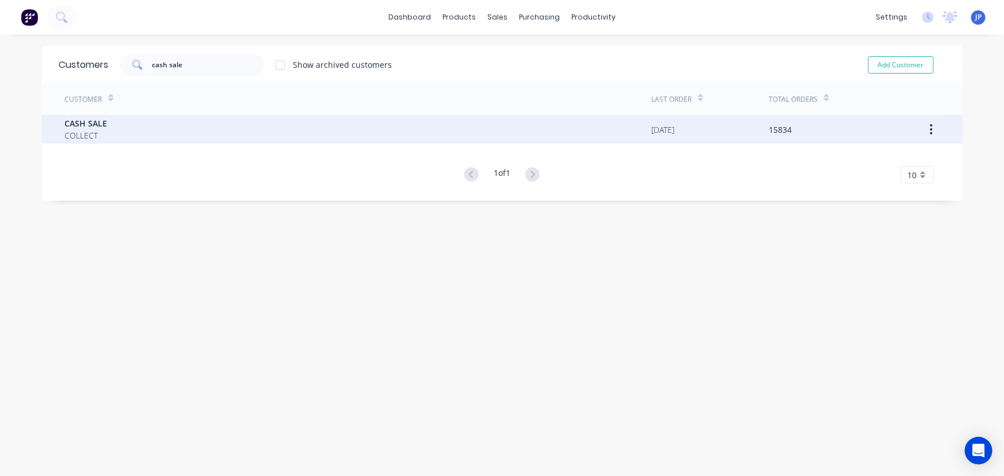
click at [87, 124] on span "CASH SALE" at bounding box center [86, 123] width 43 height 12
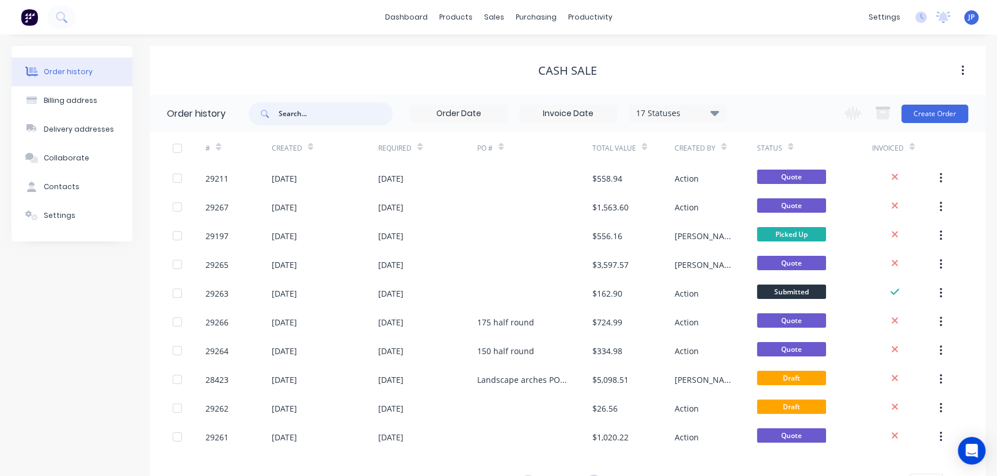
click at [297, 117] on input "text" at bounding box center [335, 113] width 114 height 23
type input "Qu-10176"
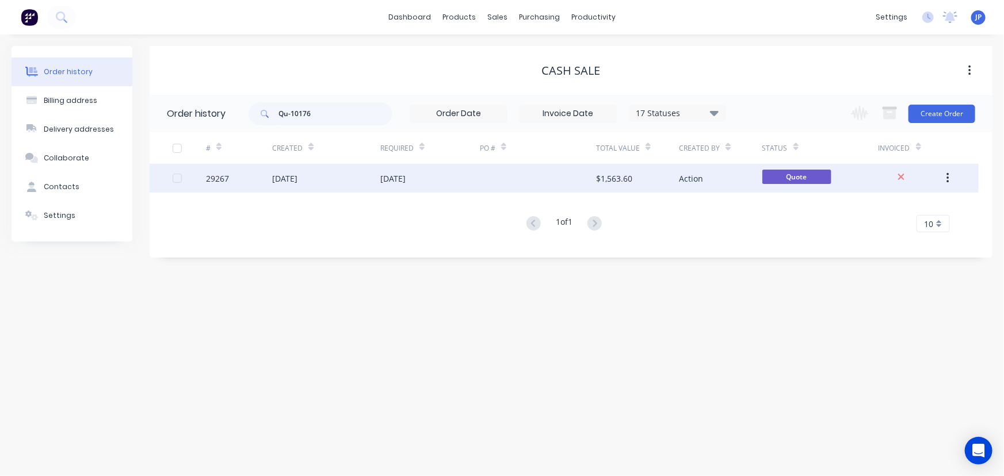
click at [279, 179] on div "[DATE]" at bounding box center [284, 179] width 25 height 12
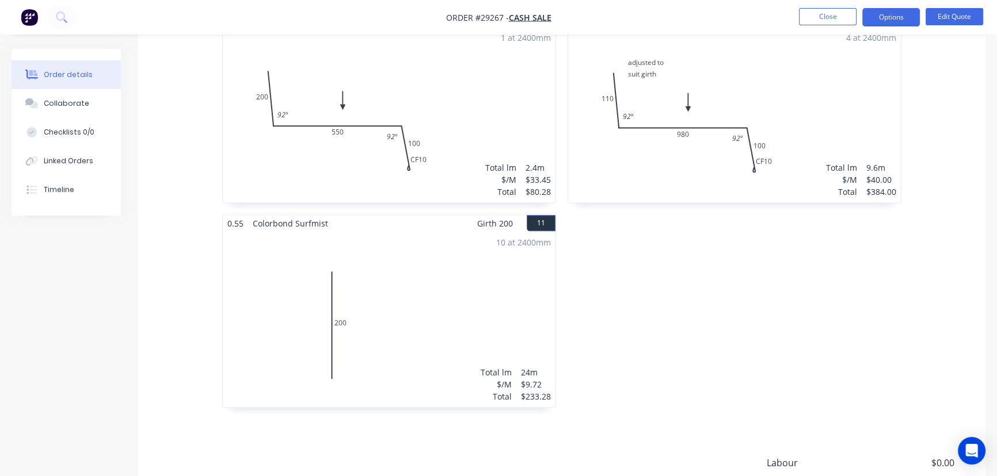
scroll to position [1202, 0]
click at [539, 211] on button "11" at bounding box center [540, 219] width 29 height 16
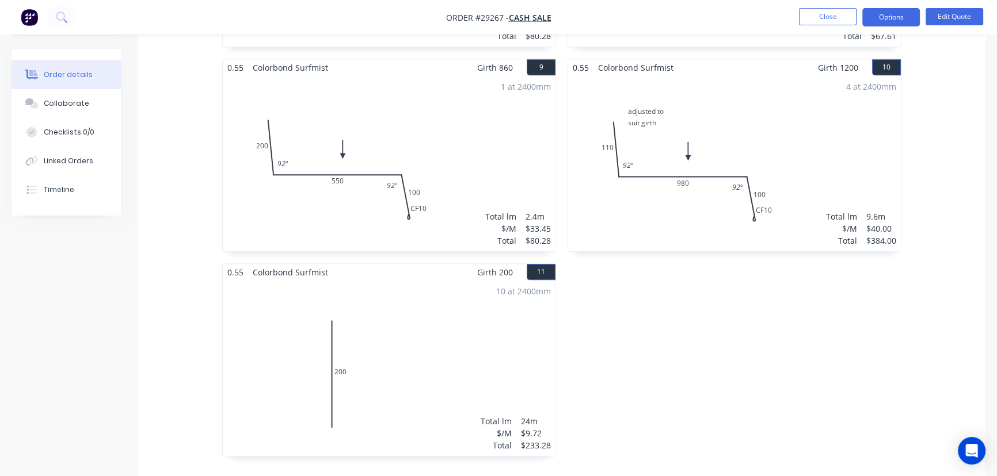
scroll to position [1046, 0]
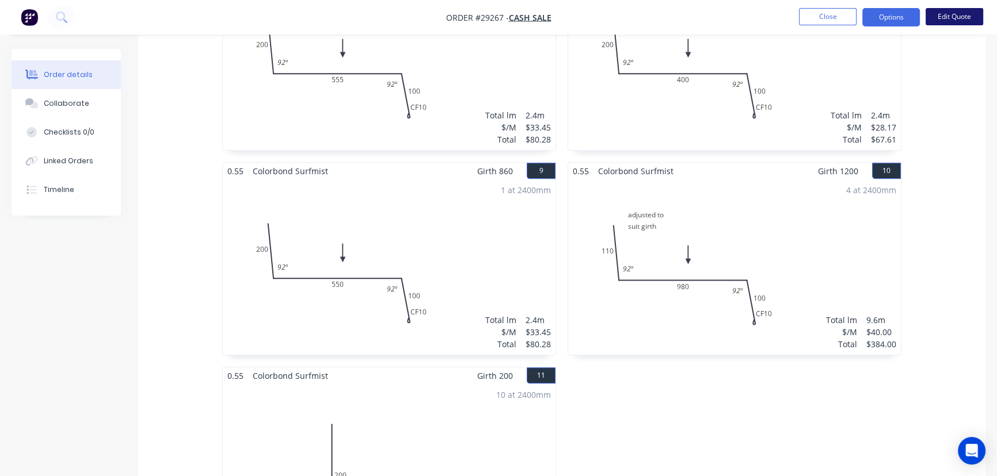
click at [952, 17] on button "Edit Quote" at bounding box center [954, 16] width 58 height 17
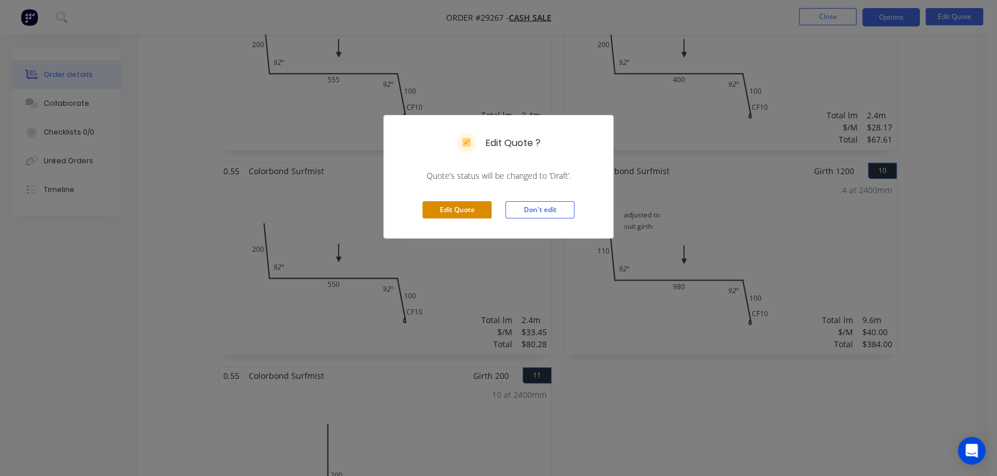
click at [475, 204] on button "Edit Quote" at bounding box center [456, 209] width 69 height 17
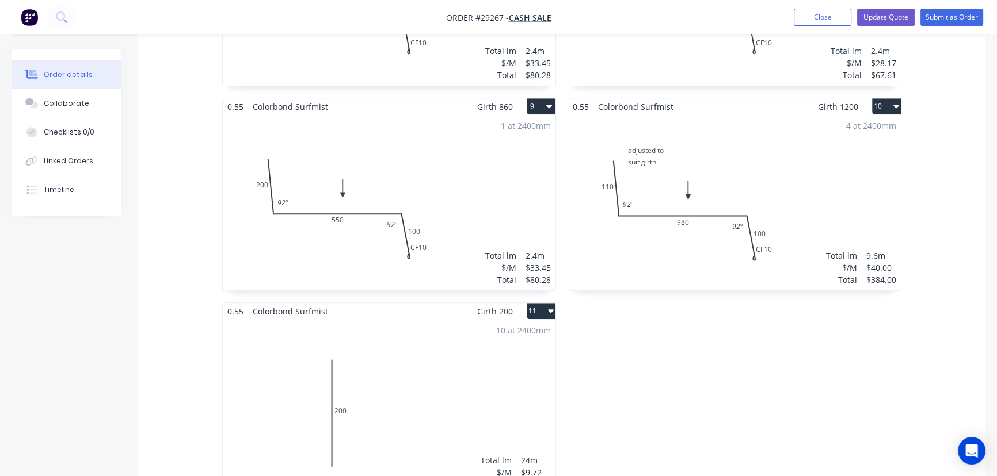
scroll to position [1307, 0]
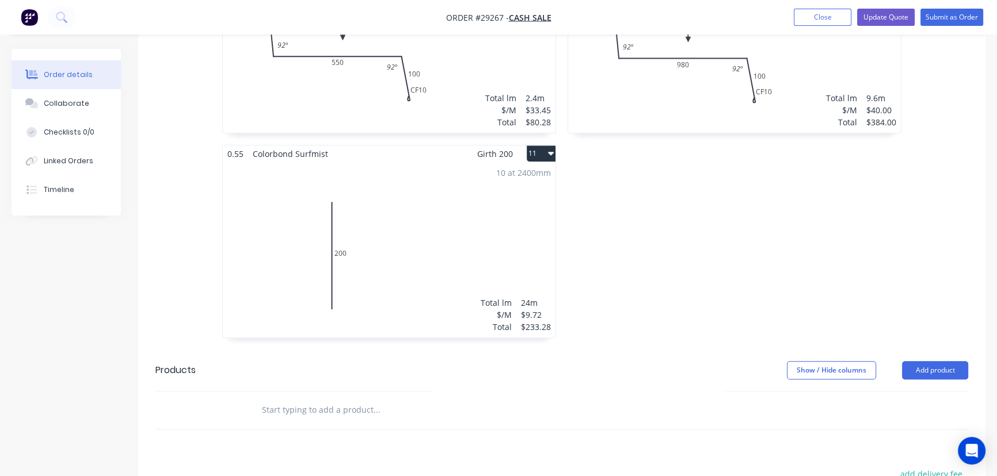
click at [544, 146] on button "11" at bounding box center [540, 154] width 29 height 16
click at [493, 219] on div "Delete" at bounding box center [500, 227] width 89 height 17
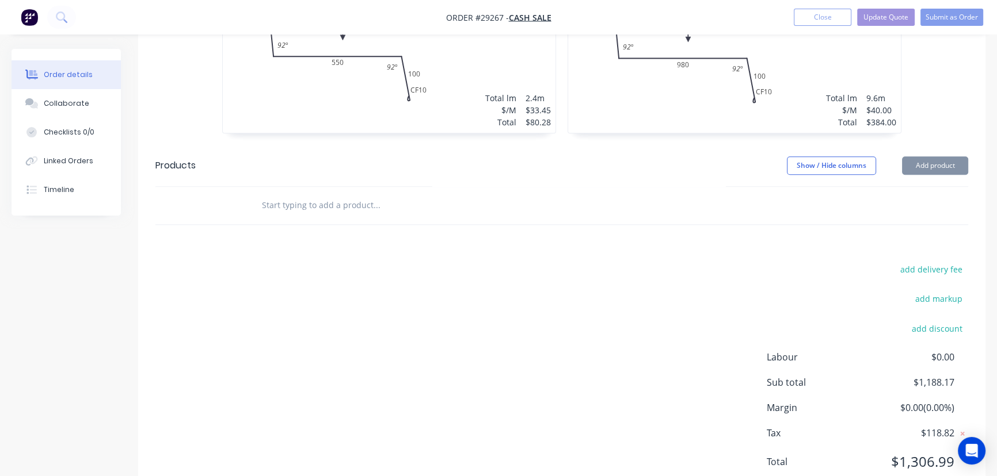
scroll to position [1300, 0]
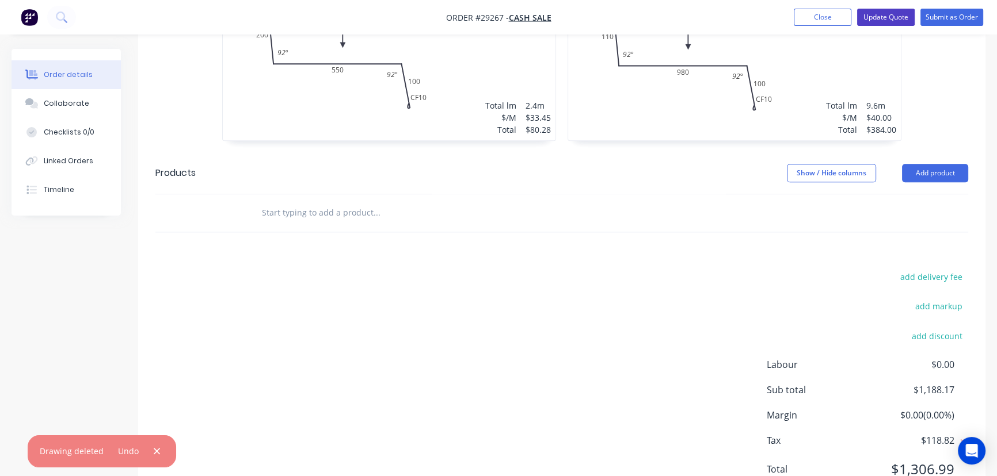
click at [893, 19] on button "Update Quote" at bounding box center [886, 17] width 58 height 17
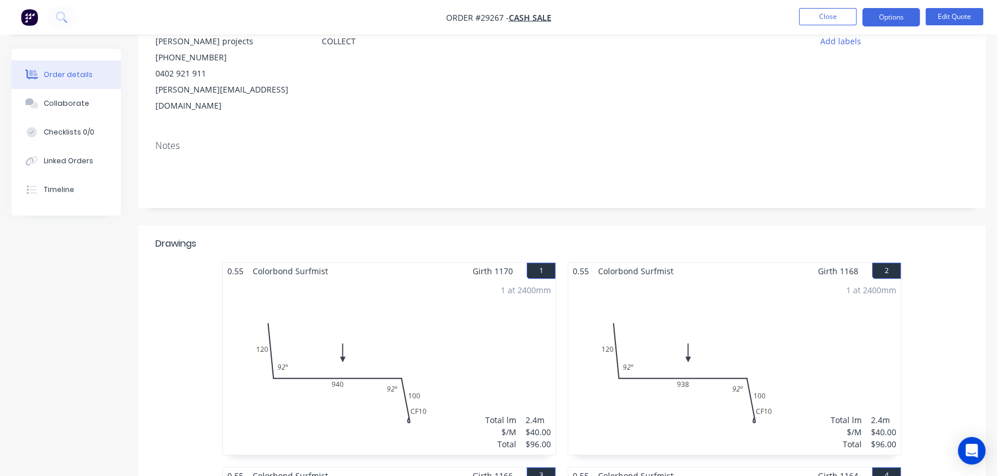
scroll to position [0, 0]
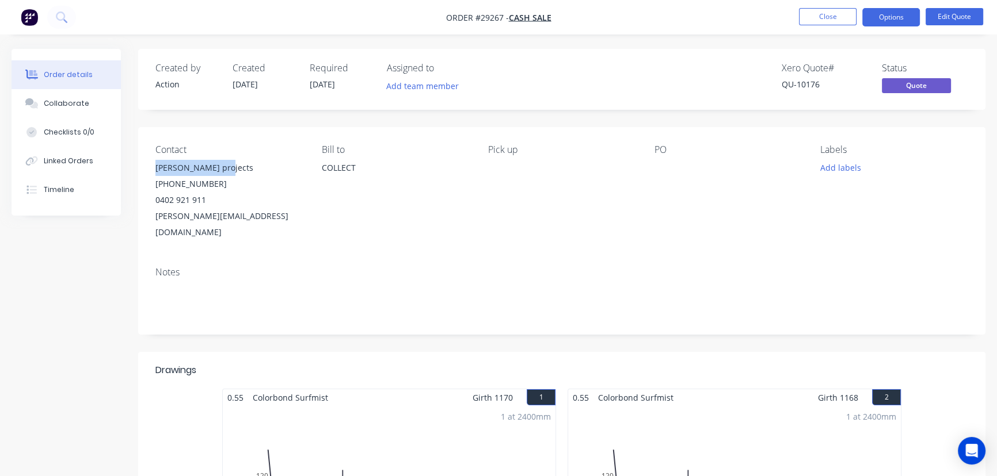
drag, startPoint x: 219, startPoint y: 163, endPoint x: 146, endPoint y: 167, distance: 73.2
click at [146, 167] on div "Contact Sinclair projects (07) 5501 1597 0402 921 911 amanda@sinclairprojects.c…" at bounding box center [561, 192] width 847 height 131
copy div "Sinclair projects"
click at [888, 16] on button "Options" at bounding box center [891, 17] width 58 height 18
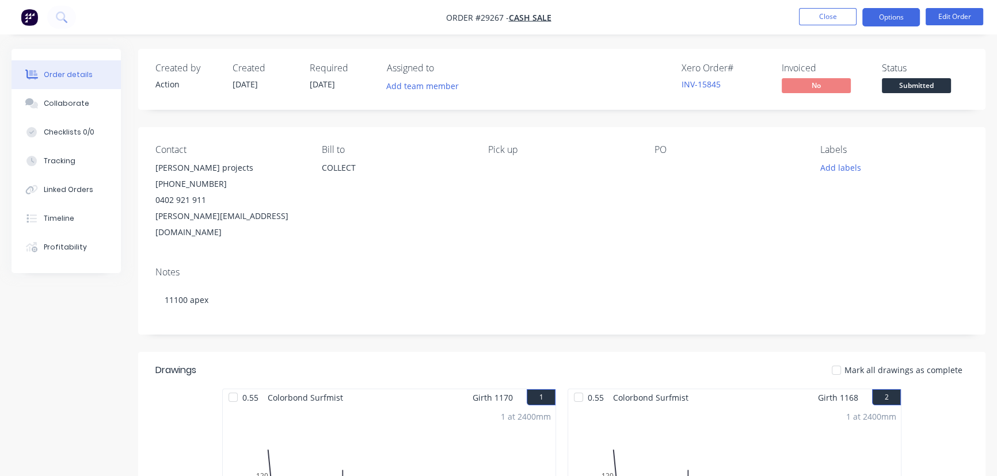
click at [873, 17] on button "Options" at bounding box center [891, 17] width 58 height 18
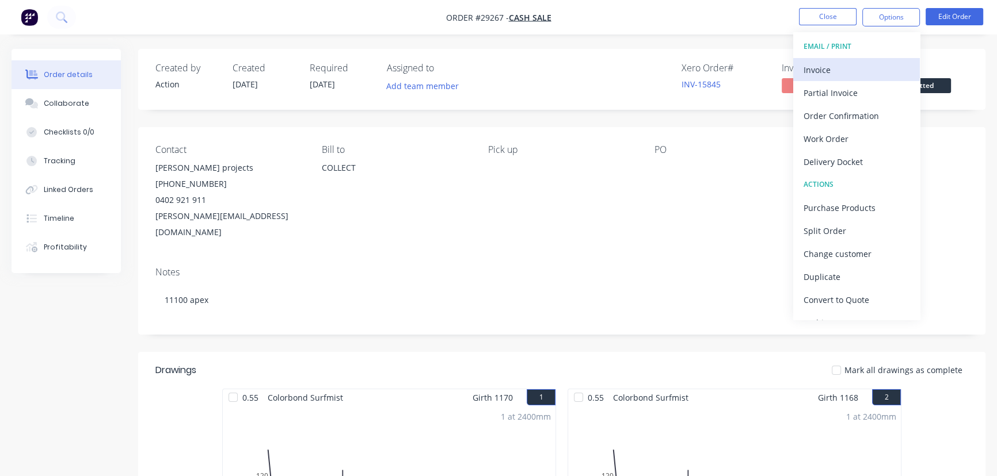
click at [828, 72] on div "Invoice" at bounding box center [856, 70] width 106 height 17
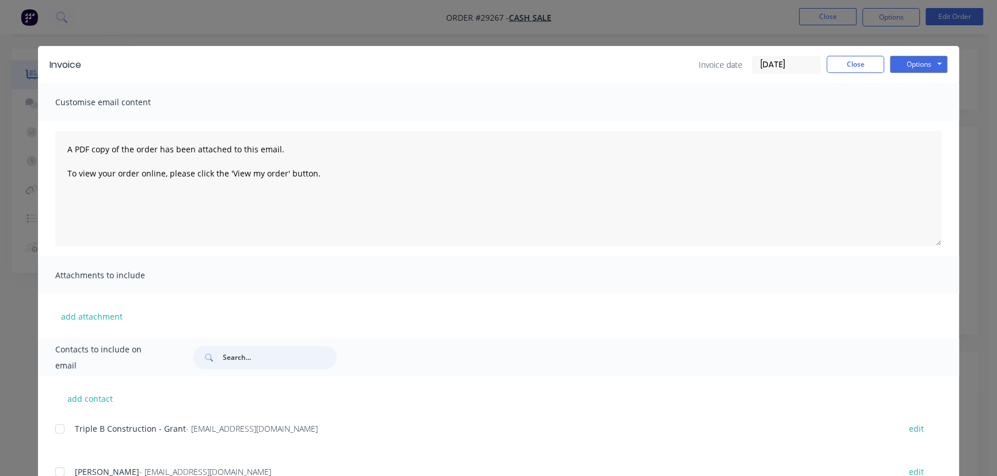
click at [236, 358] on input "text" at bounding box center [280, 357] width 114 height 23
paste input "Sinclair projects"
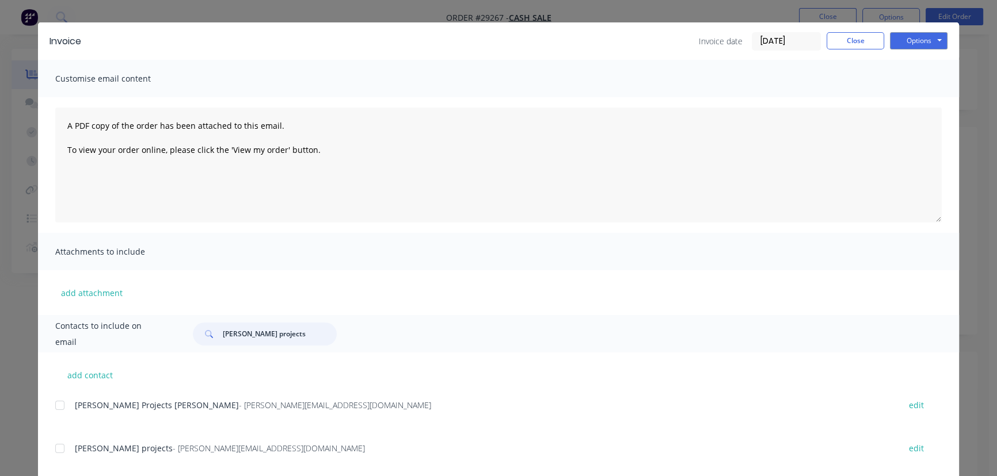
scroll to position [47, 0]
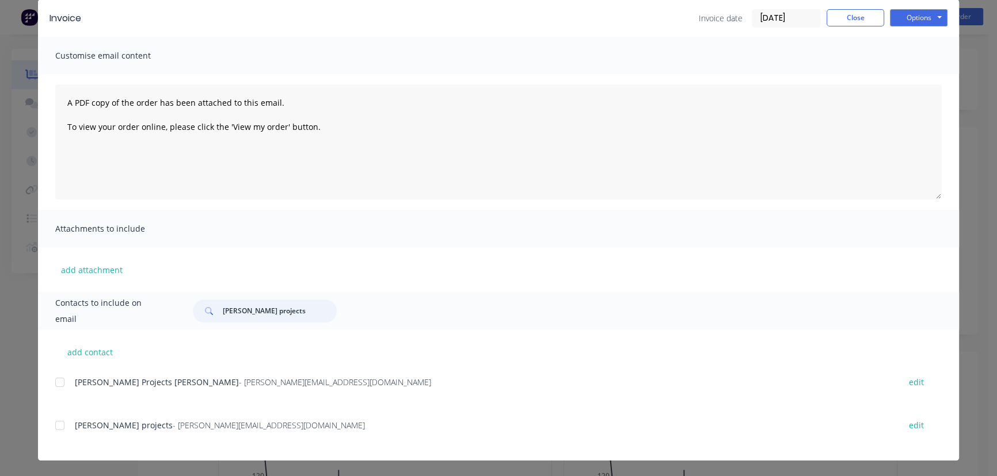
type input "Sinclair projects"
drag, startPoint x: 265, startPoint y: 432, endPoint x: 68, endPoint y: 441, distance: 197.0
click at [68, 441] on div "Sinclair projects - amanda@sinclairprojects.com.au edit" at bounding box center [506, 432] width 903 height 29
copy div "Sinclair projects - amanda@sinclairprojects.com.au"
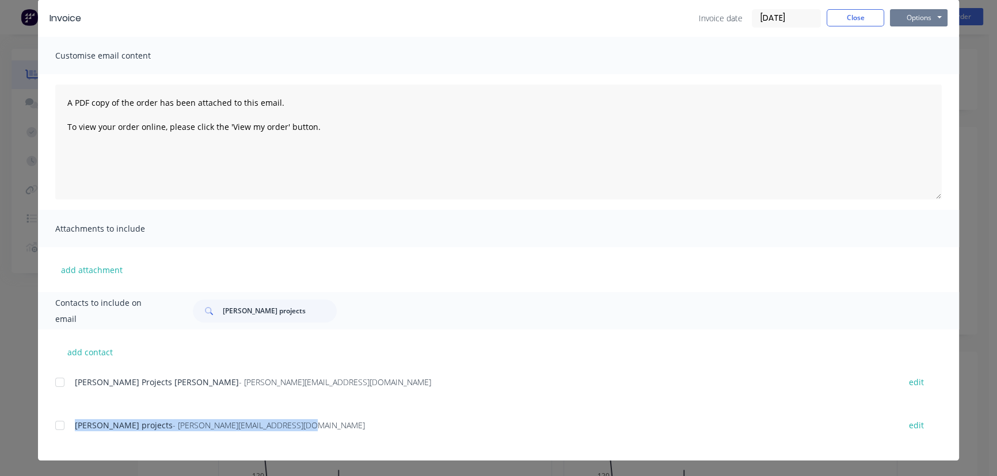
drag, startPoint x: 906, startPoint y: 12, endPoint x: 902, endPoint y: 28, distance: 15.9
click at [906, 15] on button "Options" at bounding box center [919, 17] width 58 height 17
click at [896, 56] on button "Print" at bounding box center [927, 57] width 74 height 19
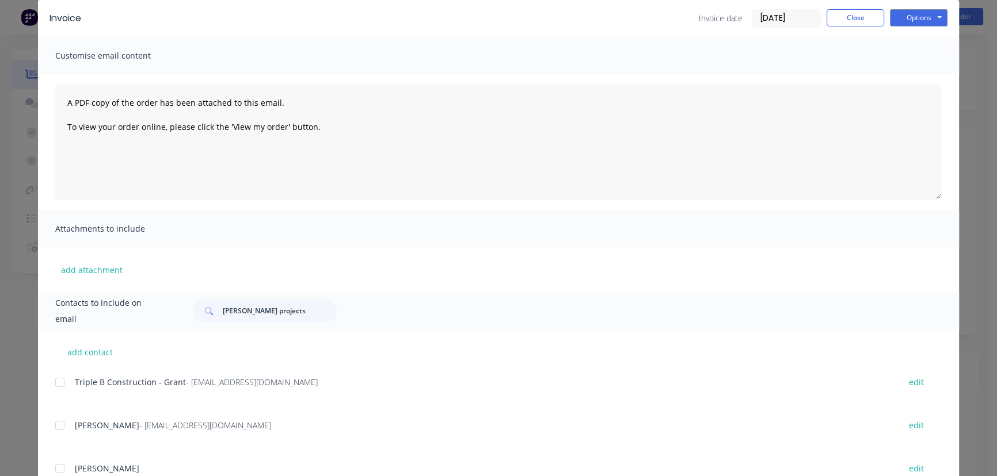
scroll to position [0, 0]
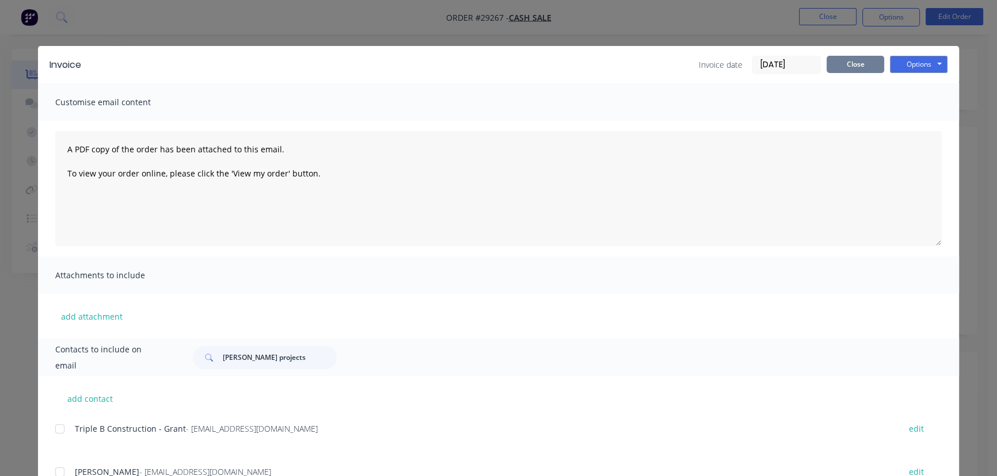
click at [854, 63] on button "Close" at bounding box center [855, 64] width 58 height 17
